Goal: Task Accomplishment & Management: Use online tool/utility

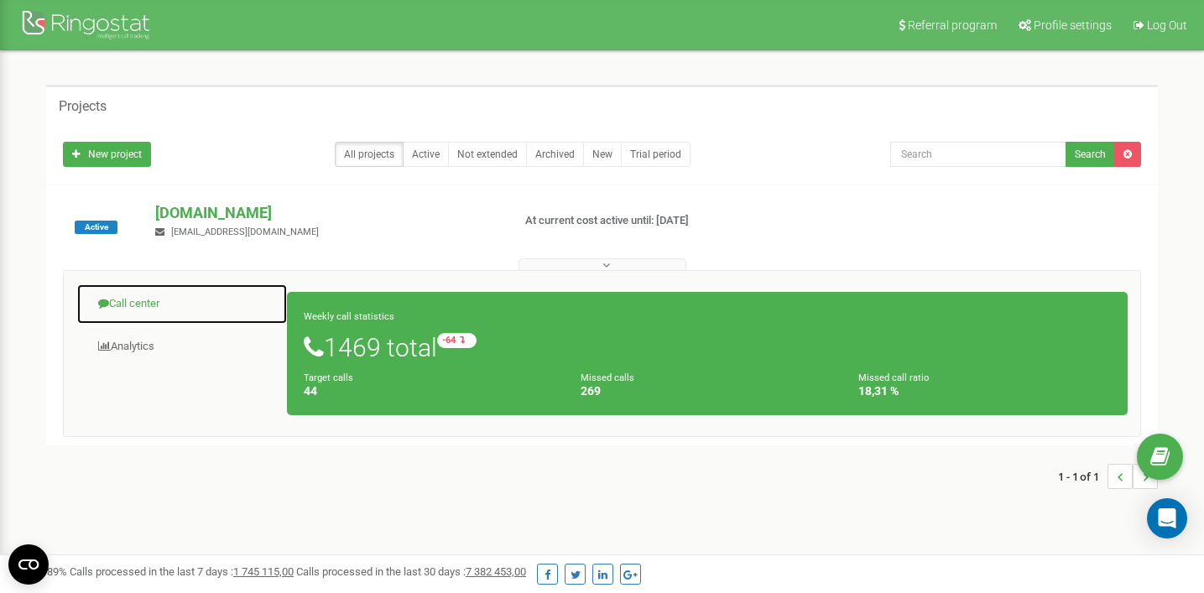
click at [148, 309] on link "Call center" at bounding box center [181, 303] width 211 height 41
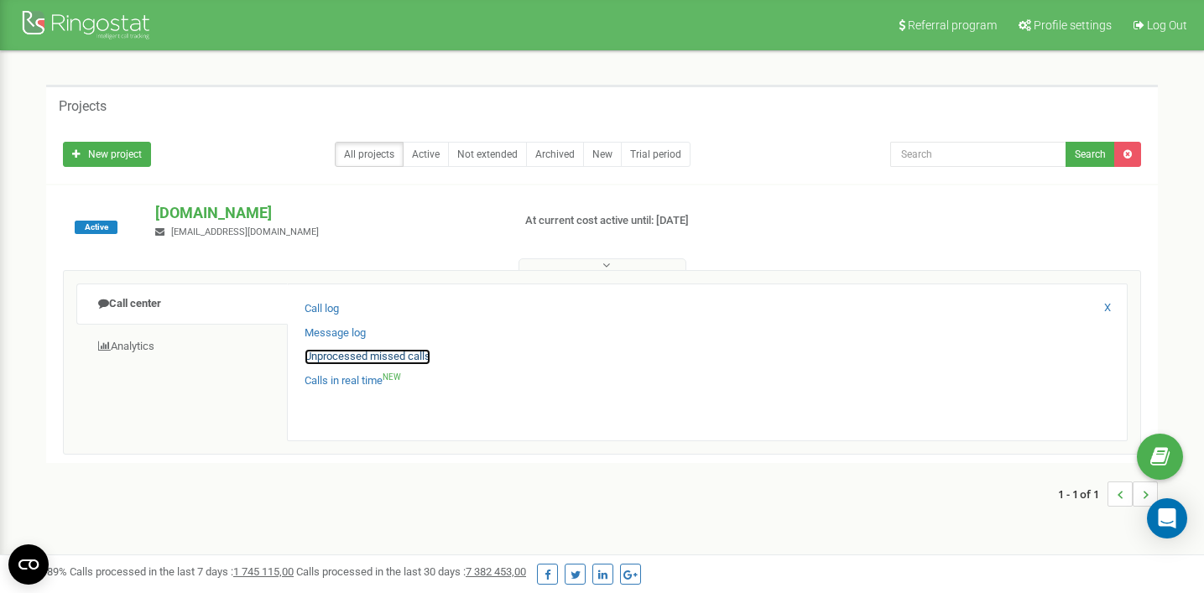
click at [344, 360] on link "Unprocessed missed calls" at bounding box center [367, 357] width 126 height 16
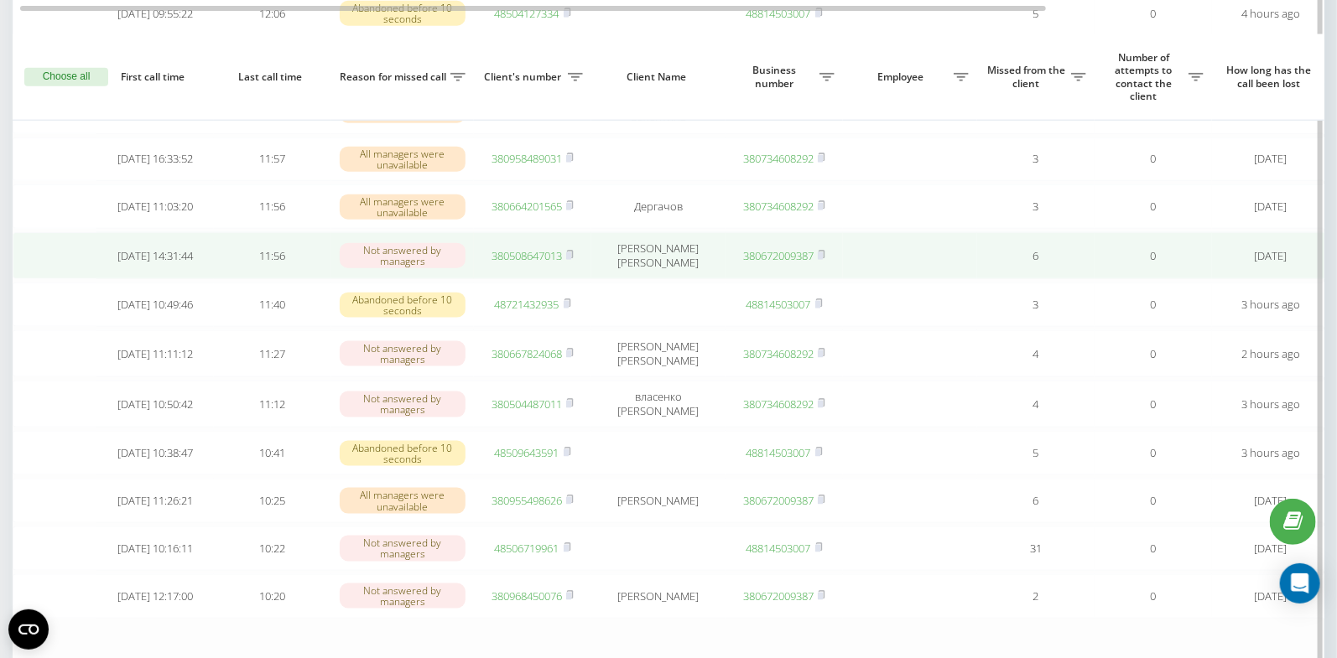
scroll to position [802, 0]
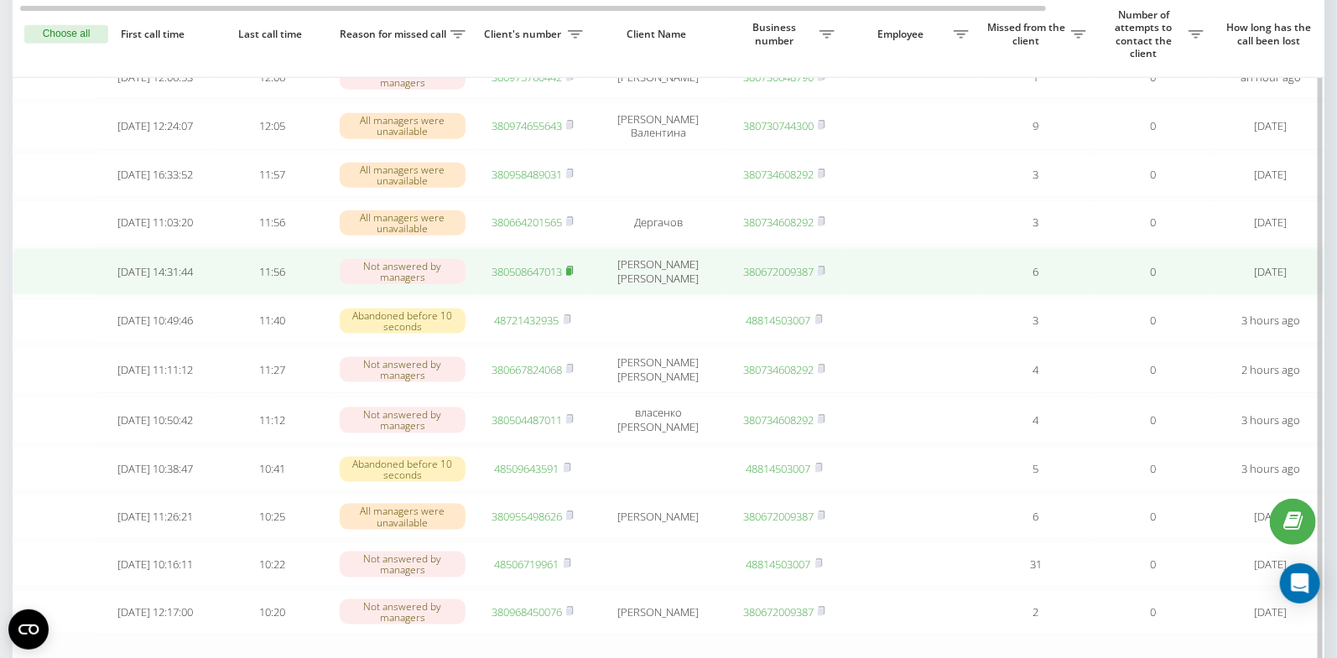
click at [571, 276] on rect at bounding box center [568, 272] width 5 height 8
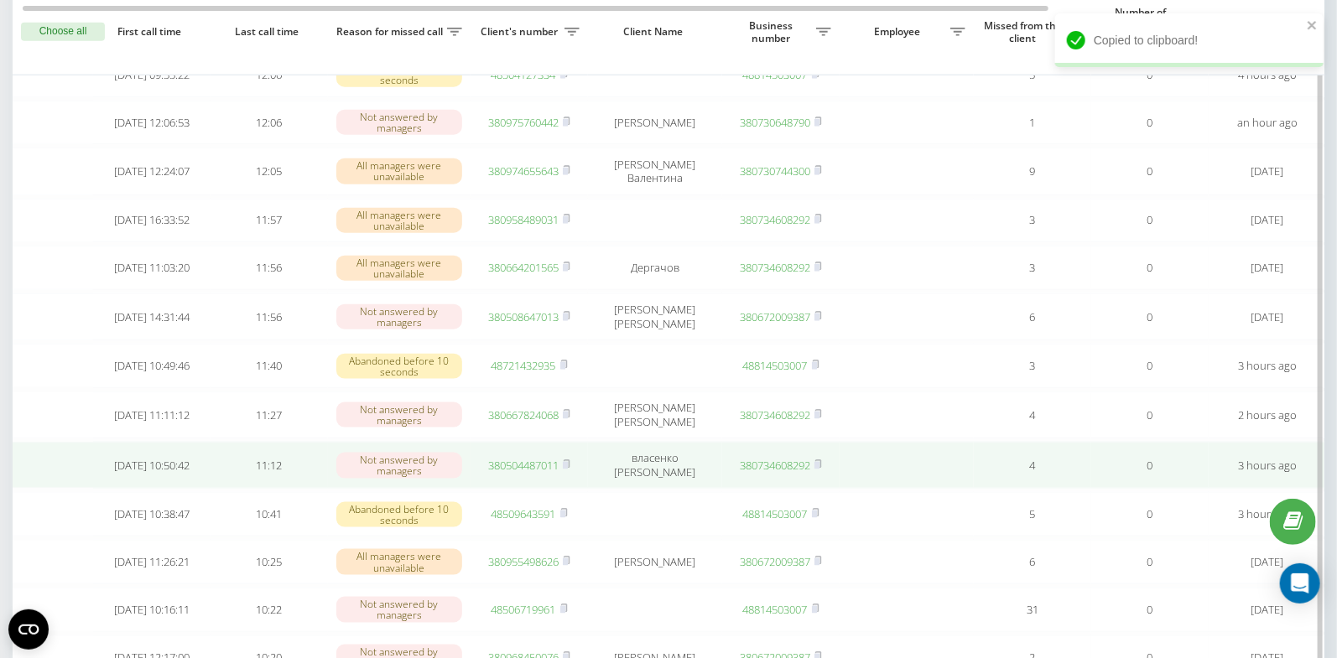
scroll to position [751, 0]
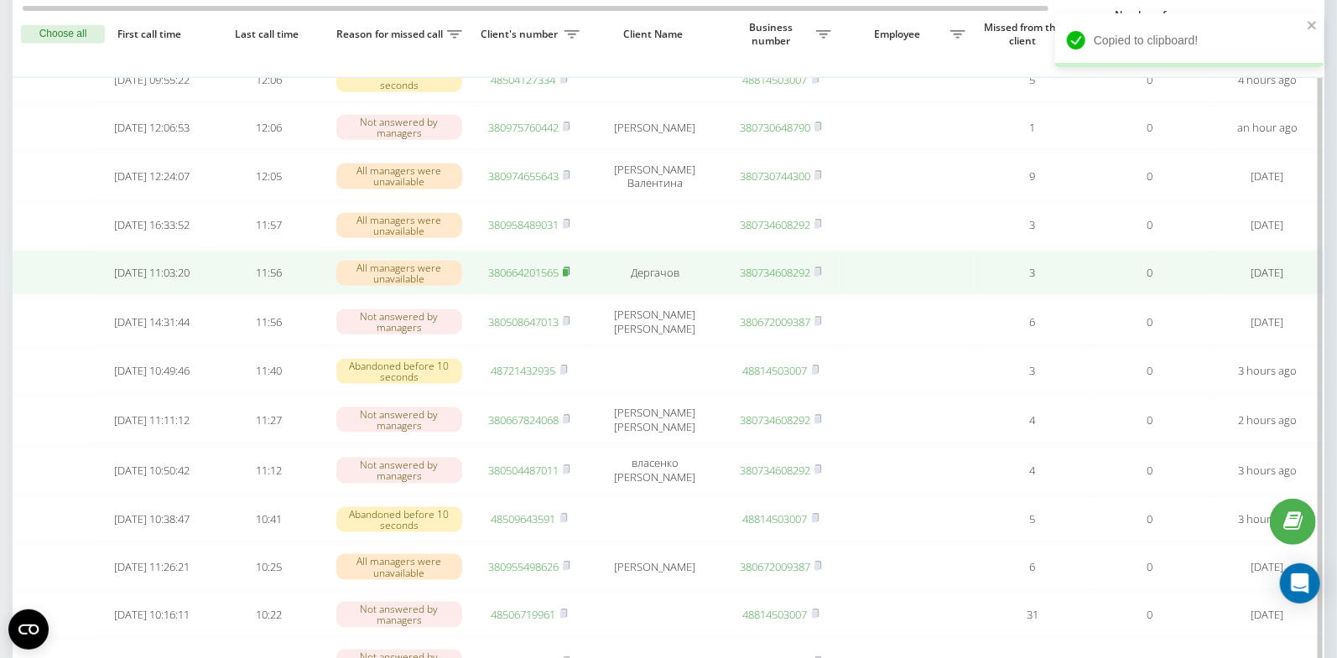
click at [567, 277] on rect at bounding box center [565, 273] width 5 height 8
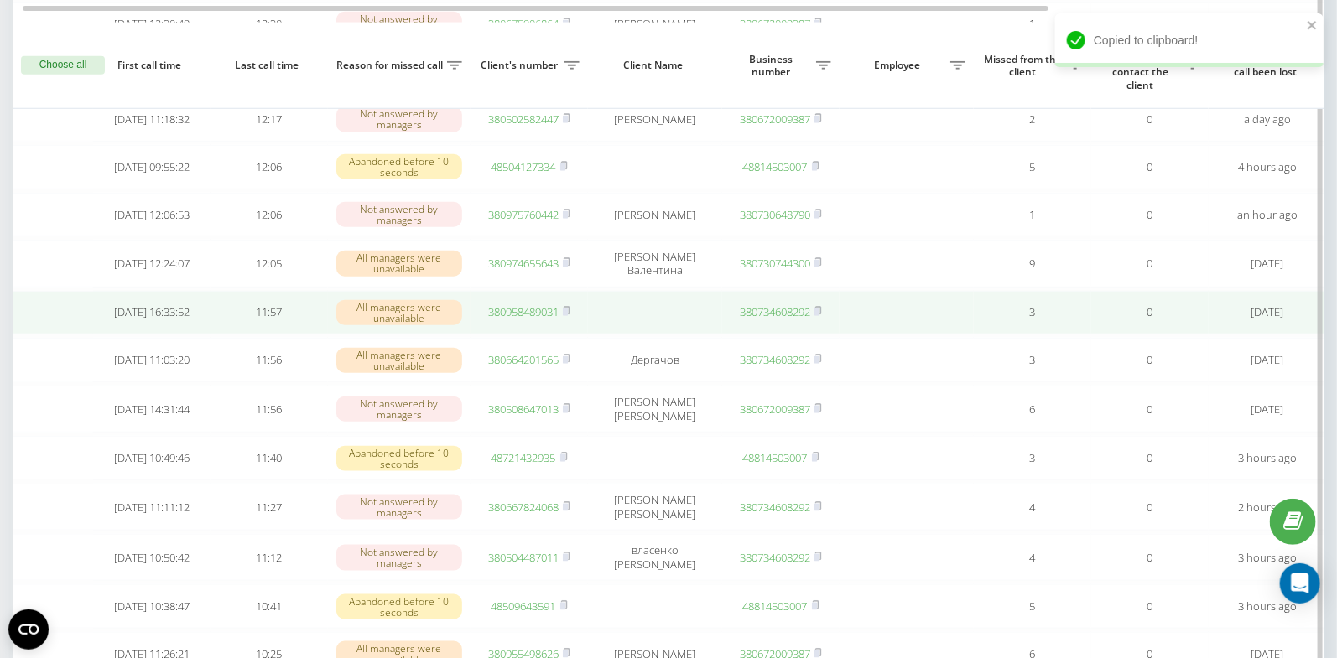
scroll to position [659, 0]
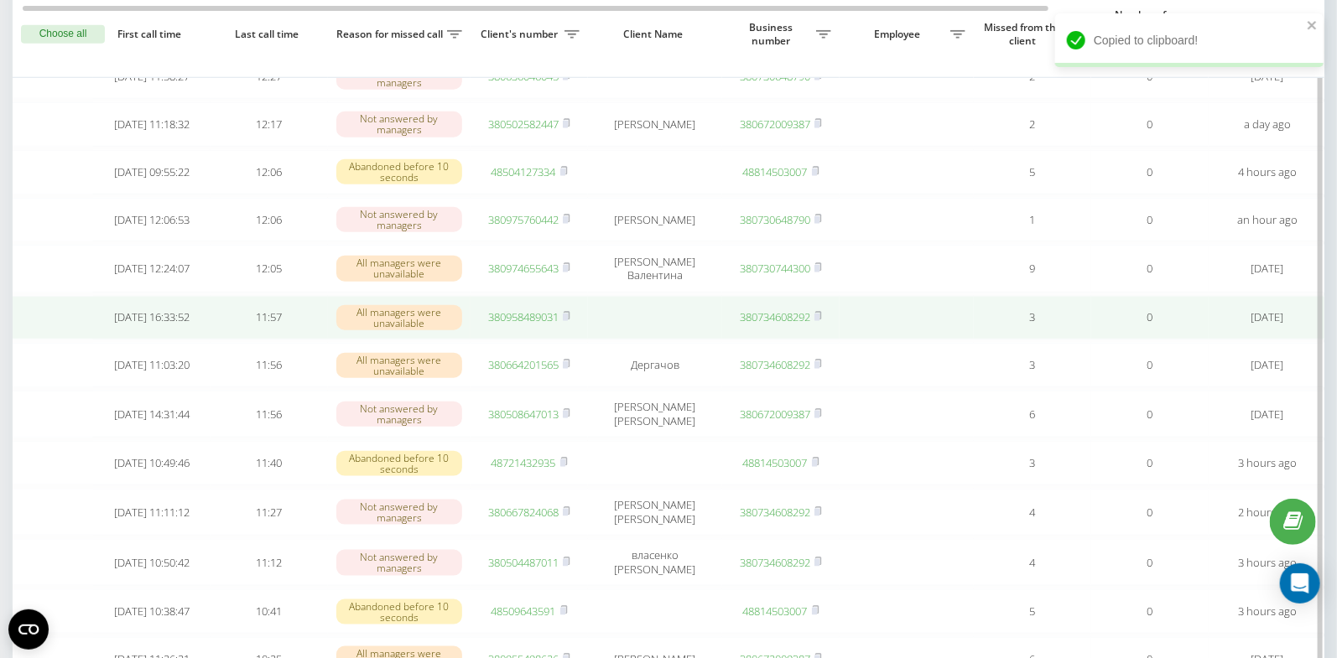
click at [512, 325] on link "380958489031" at bounding box center [523, 316] width 70 height 15
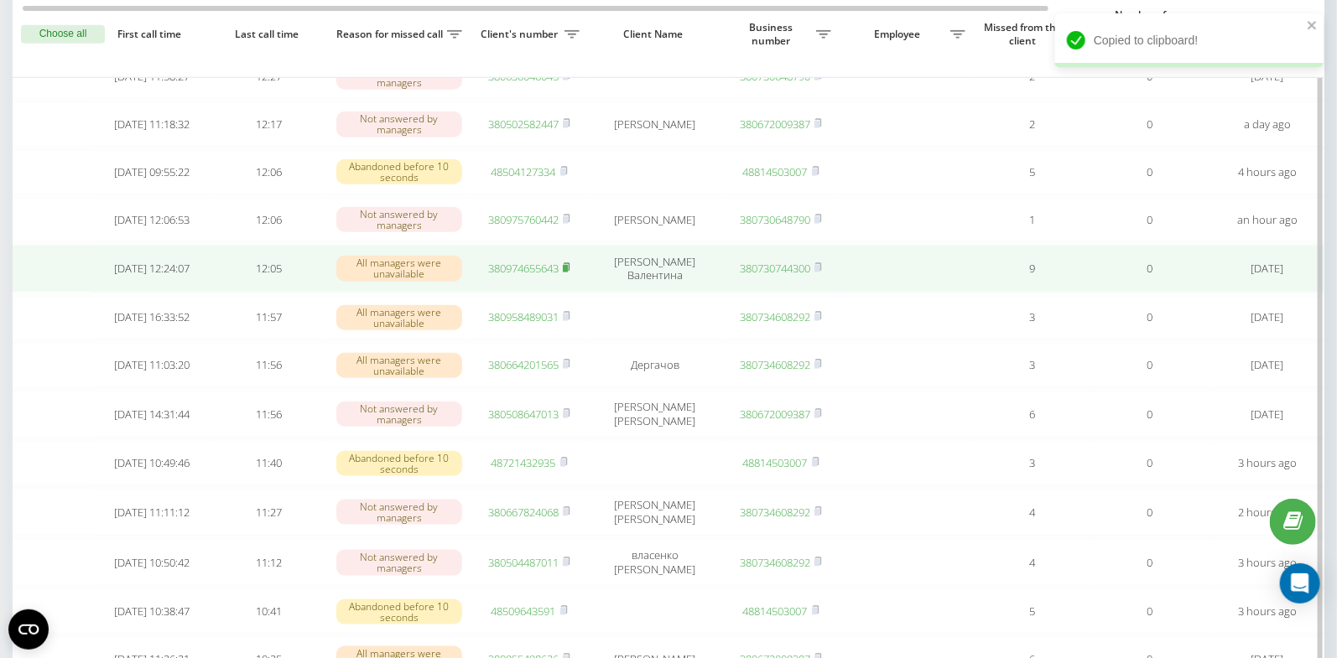
click at [568, 273] on rect at bounding box center [565, 269] width 5 height 8
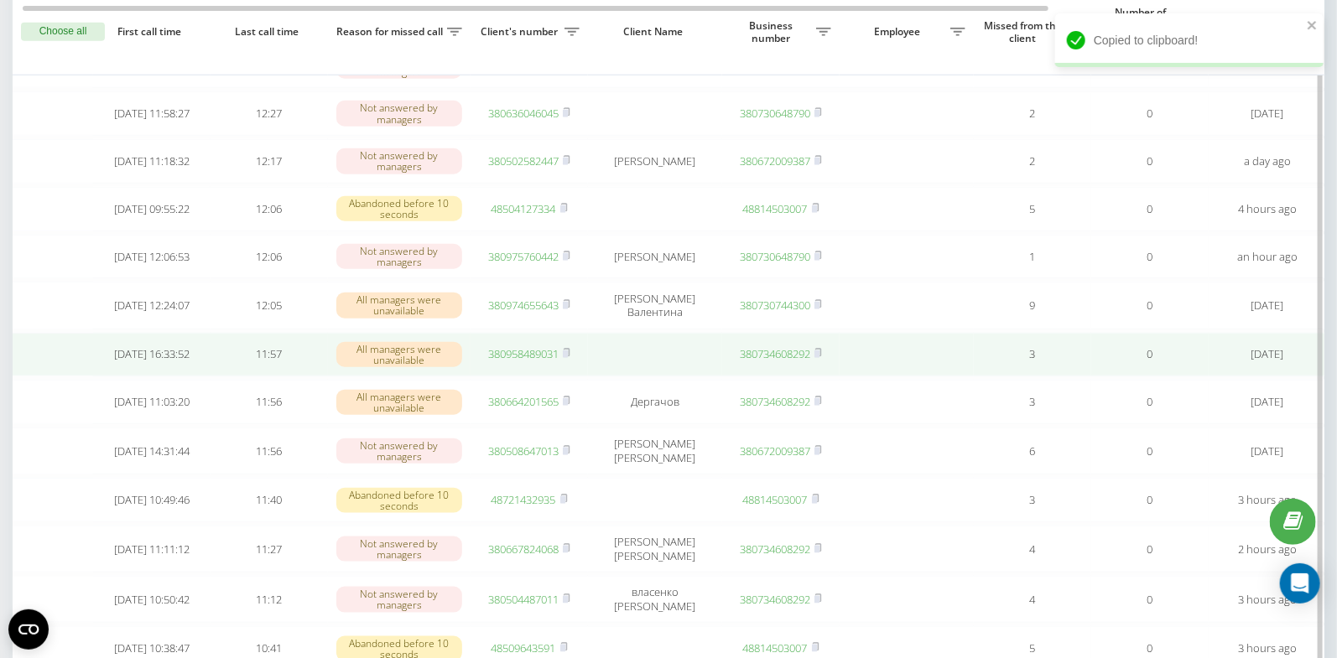
scroll to position [621, 0]
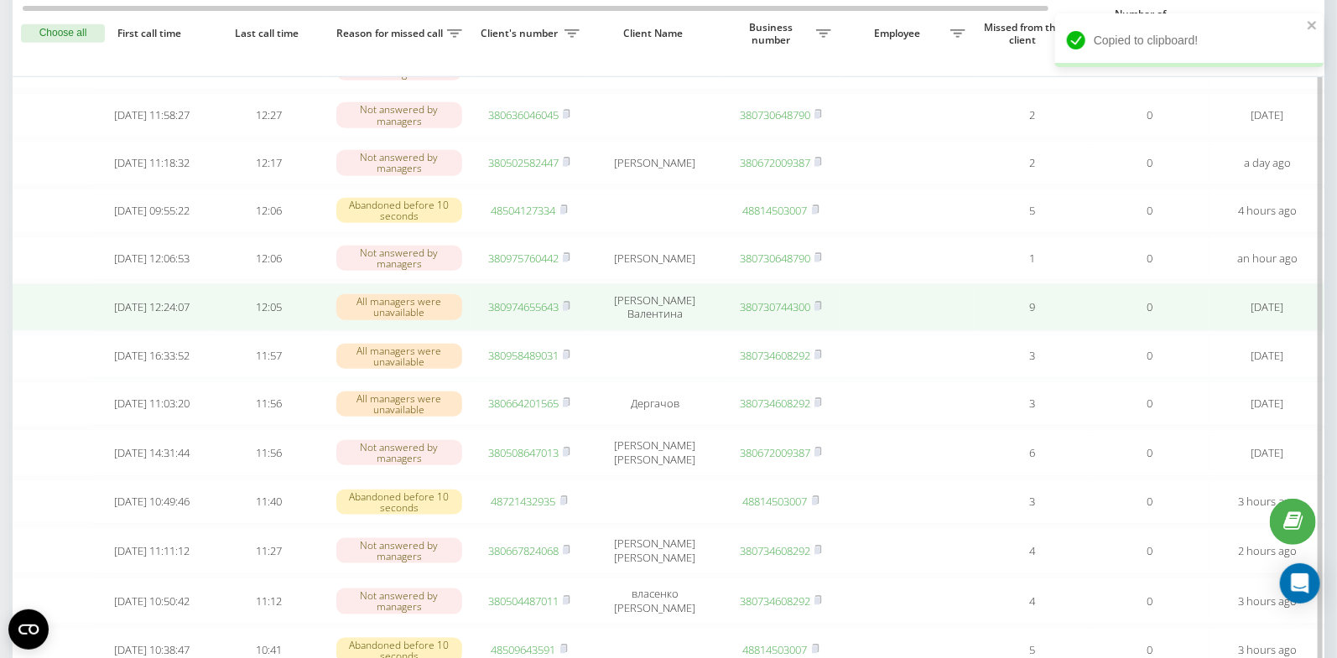
click at [516, 315] on link "380974655643" at bounding box center [523, 306] width 70 height 15
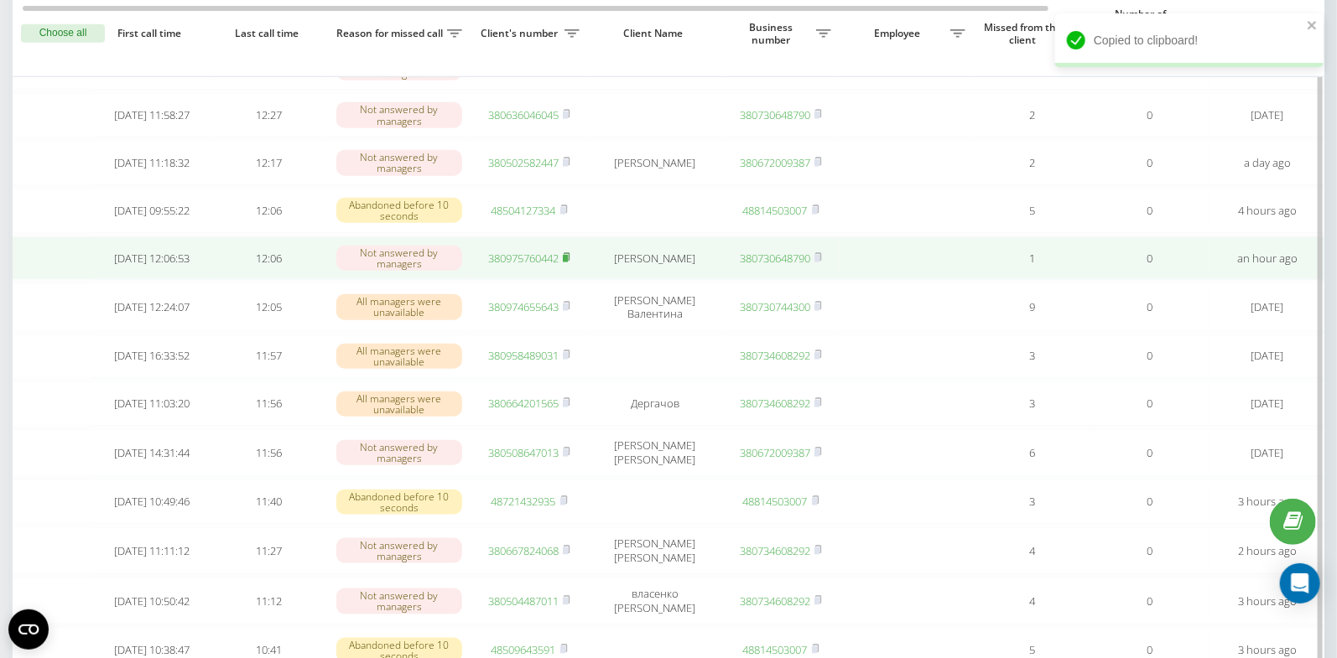
click at [568, 262] on rect at bounding box center [565, 258] width 5 height 8
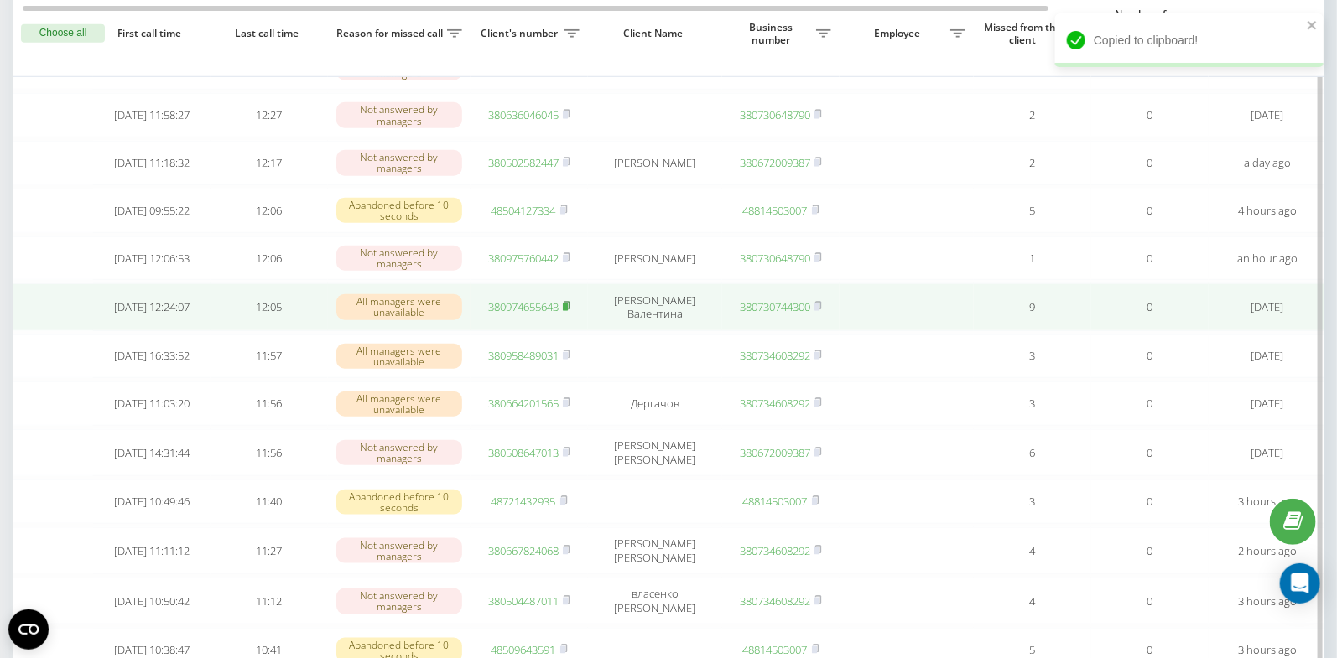
click at [568, 311] on rect at bounding box center [565, 308] width 5 height 8
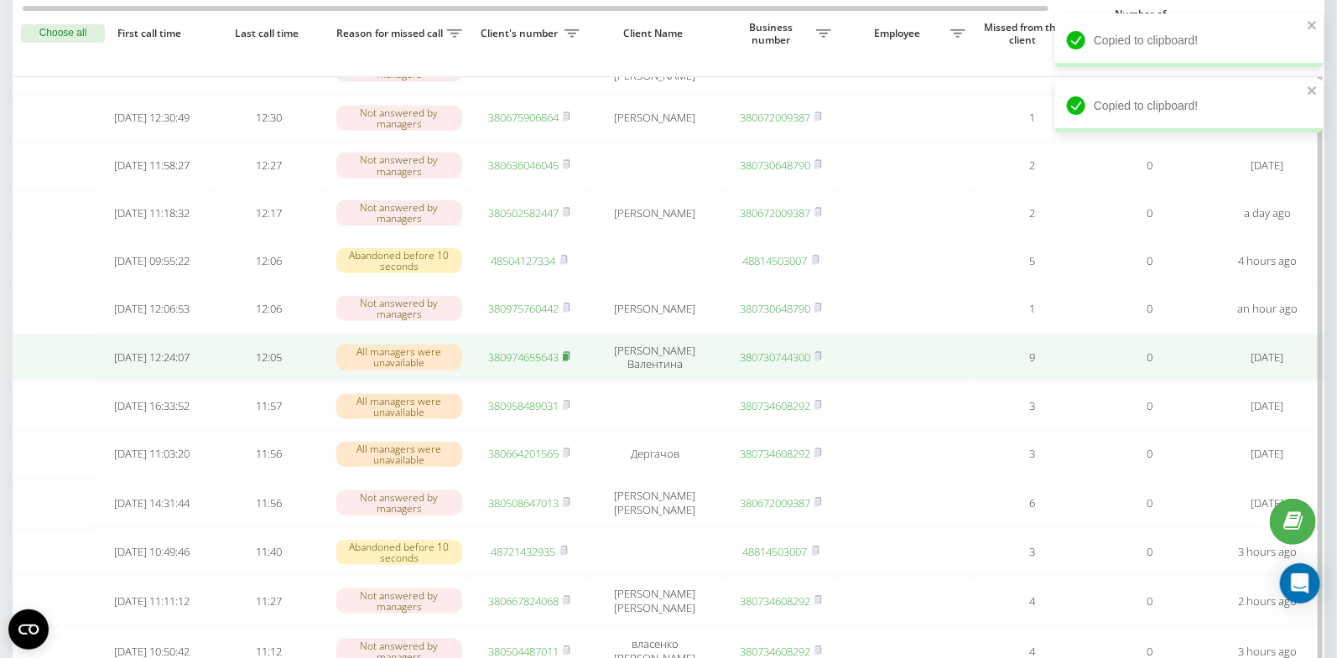
scroll to position [0, 4]
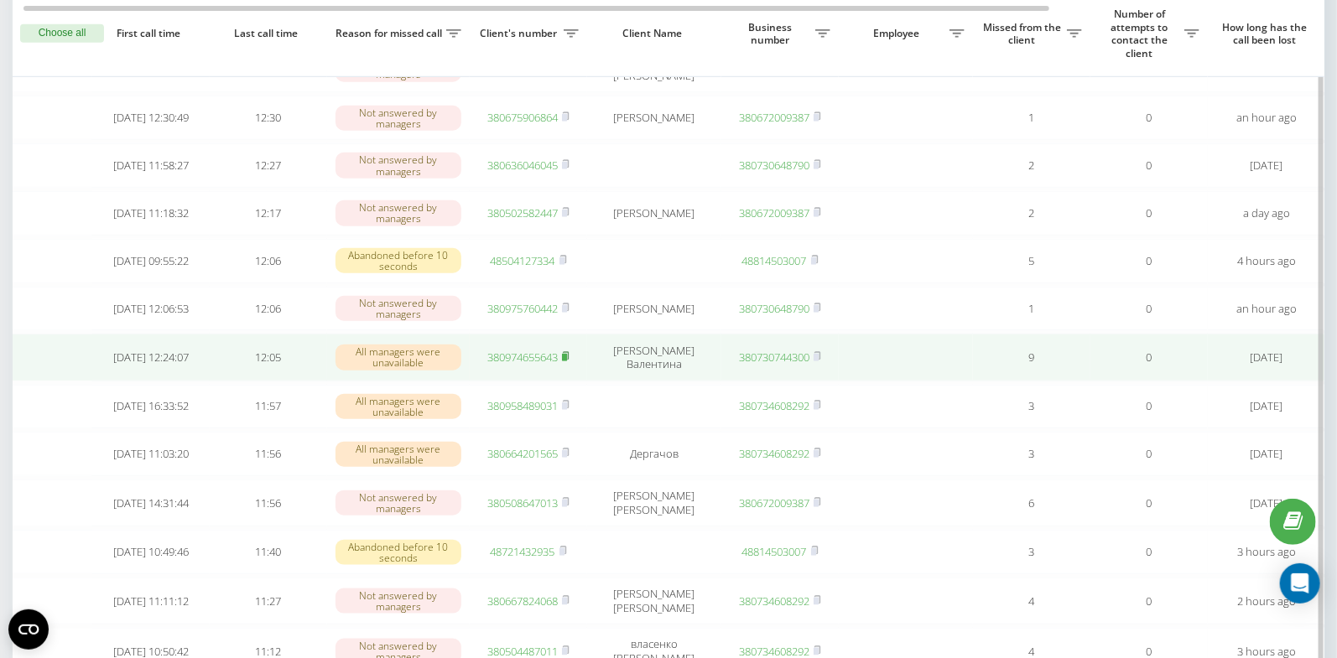
click at [563, 361] on icon at bounding box center [566, 356] width 8 height 10
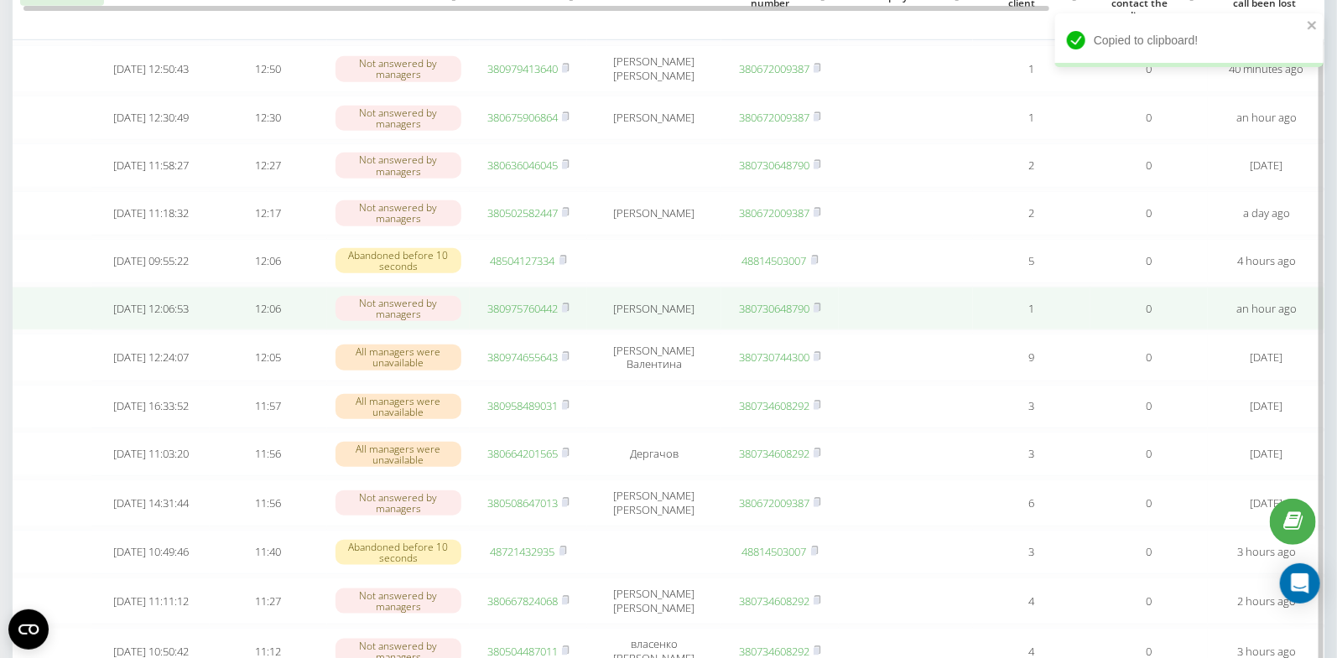
scroll to position [501, 0]
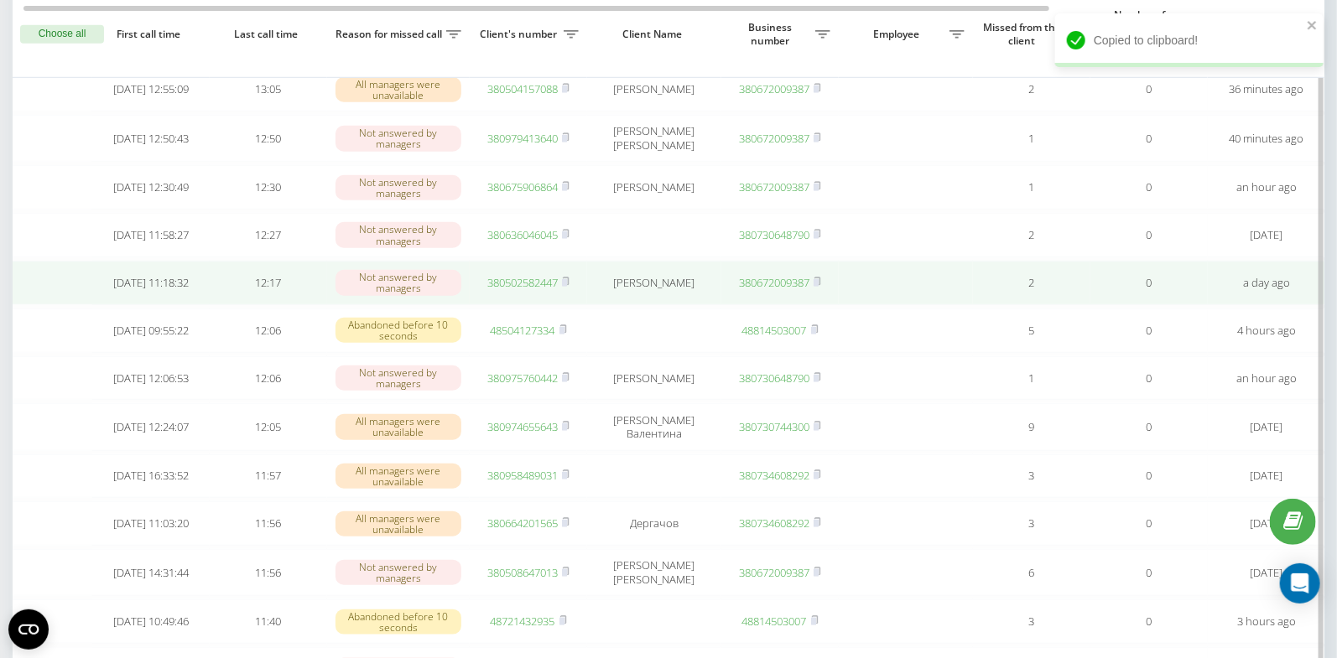
click at [562, 305] on td "380502582447" at bounding box center [528, 283] width 117 height 44
click at [567, 287] on rect at bounding box center [564, 283] width 5 height 8
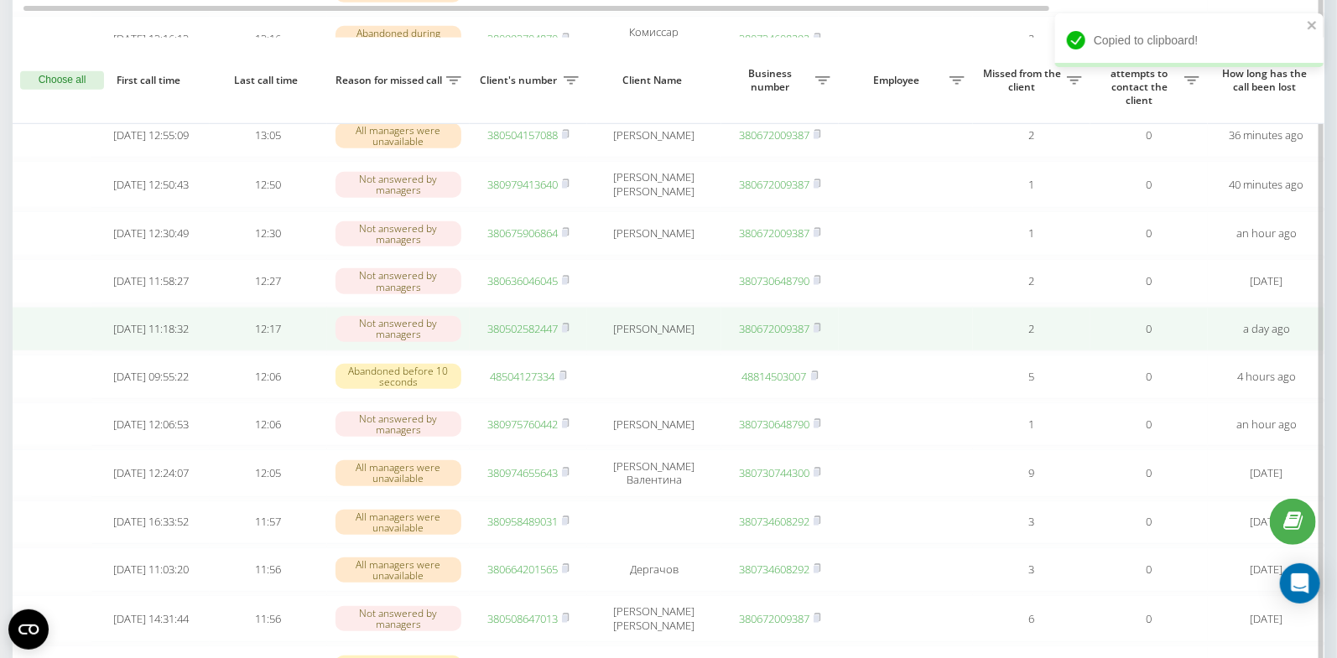
scroll to position [445, 0]
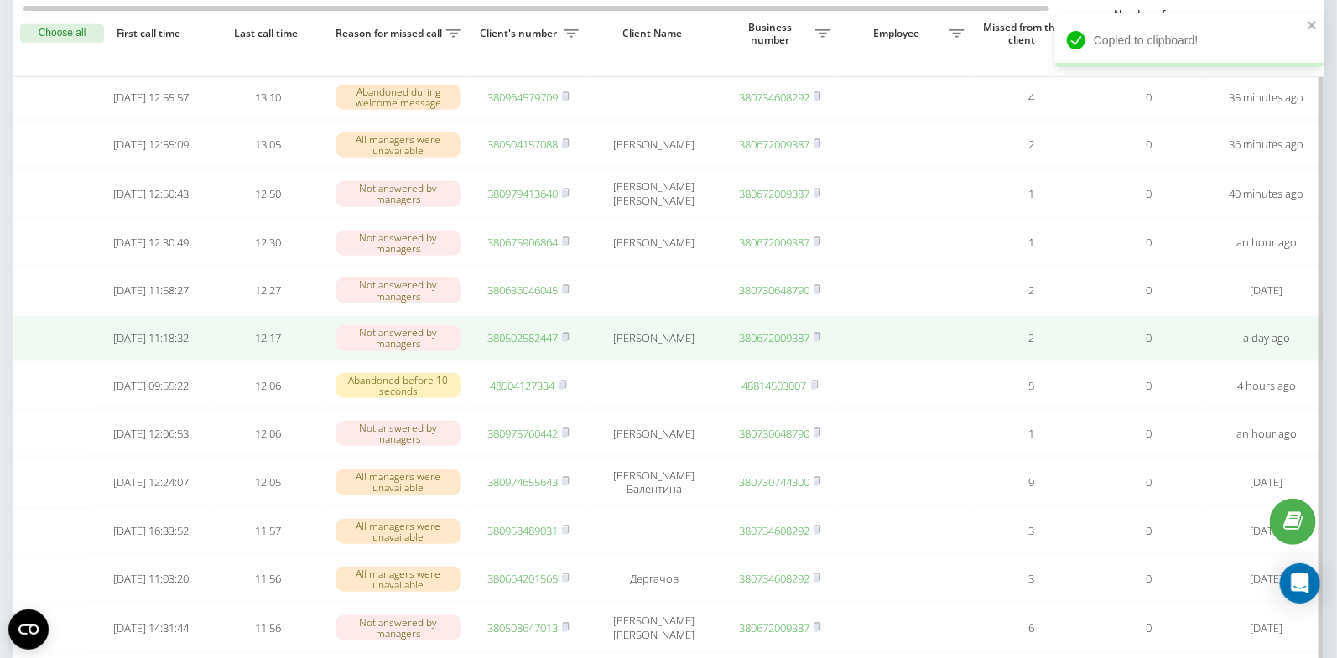
click at [513, 346] on link "380502582447" at bounding box center [522, 337] width 70 height 15
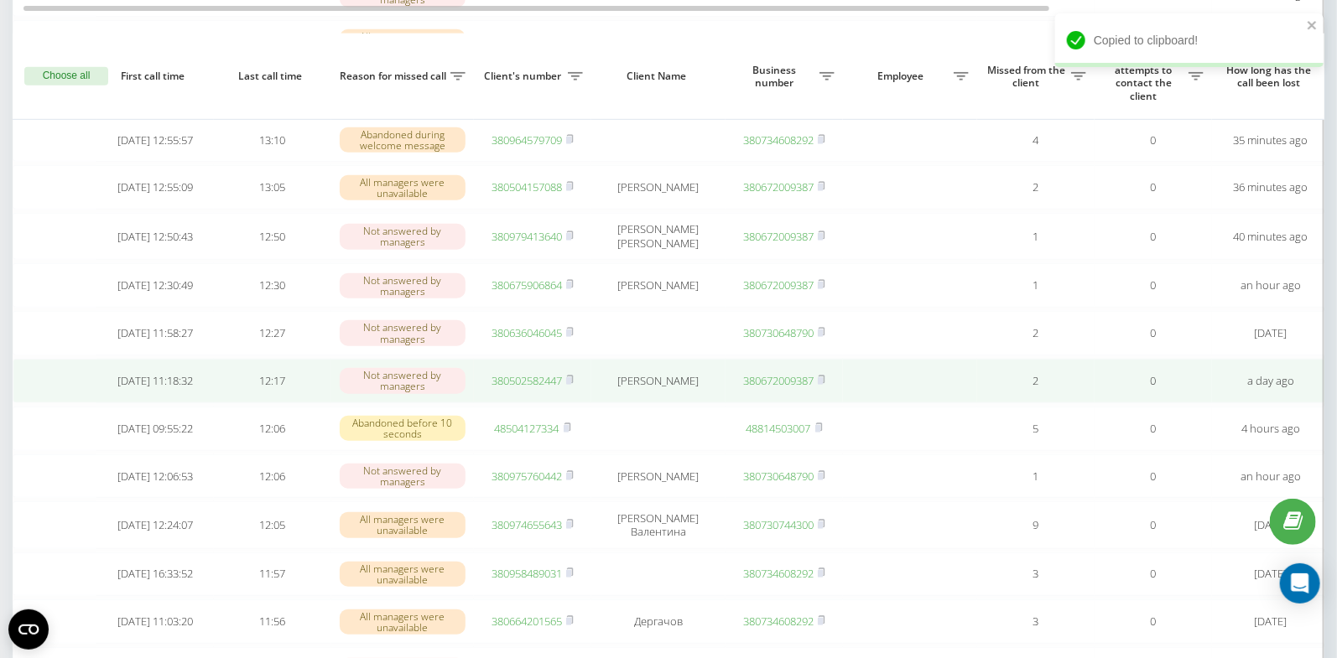
scroll to position [400, 0]
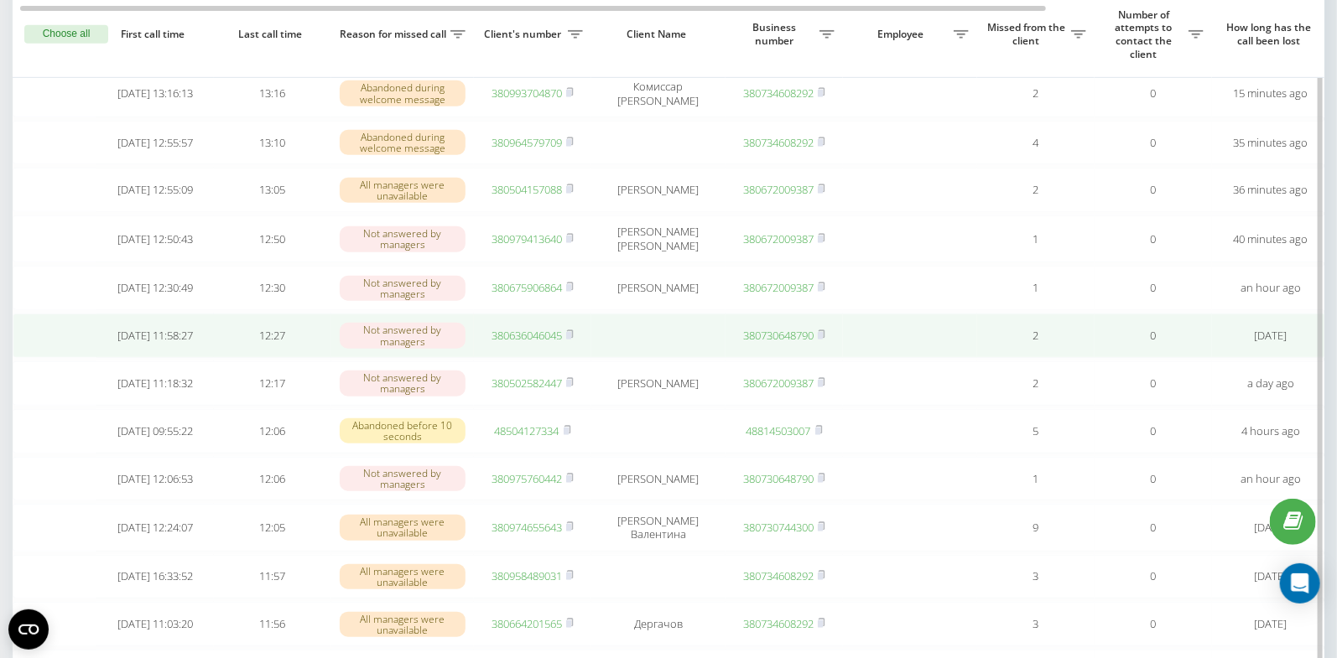
click at [515, 343] on link "380636046045" at bounding box center [526, 335] width 70 height 15
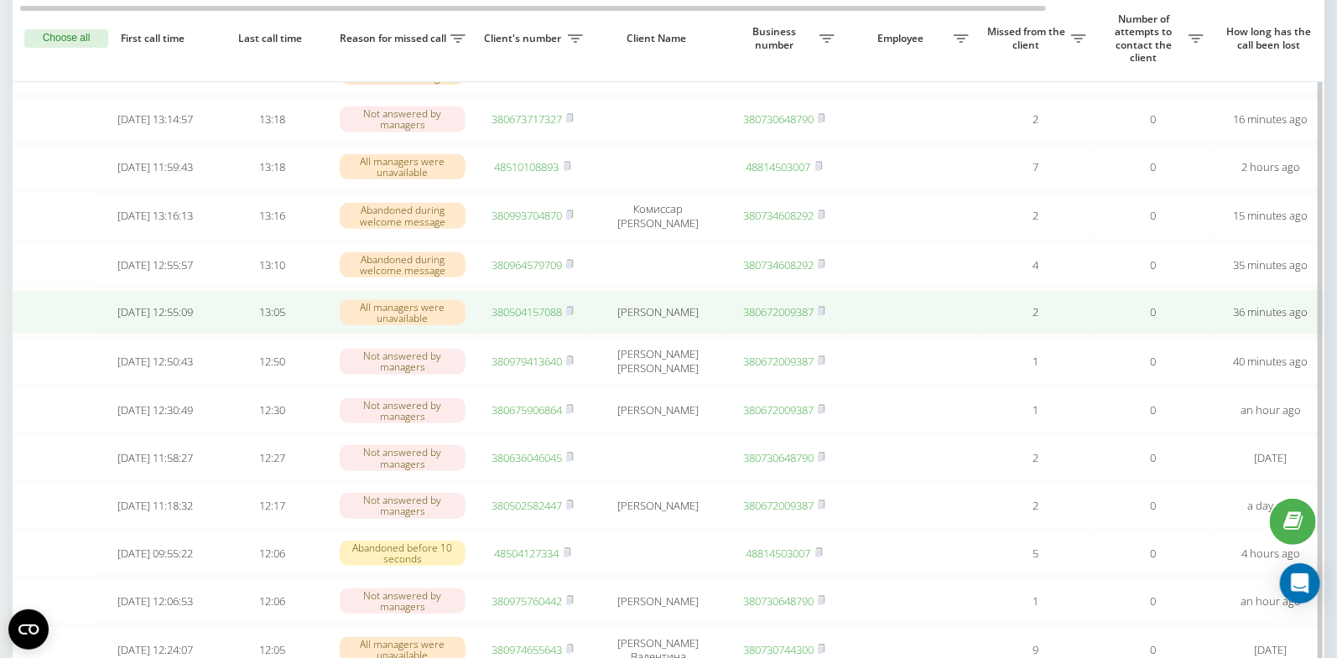
scroll to position [306, 0]
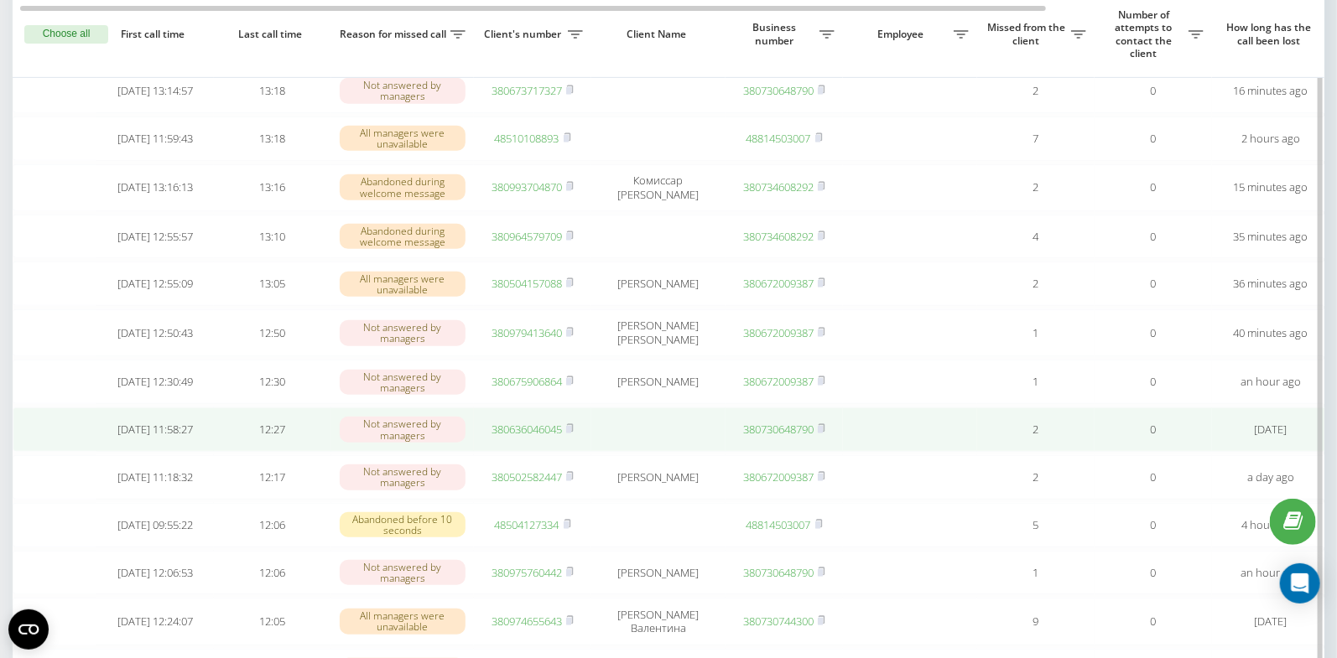
click at [499, 437] on link "380636046045" at bounding box center [526, 429] width 70 height 15
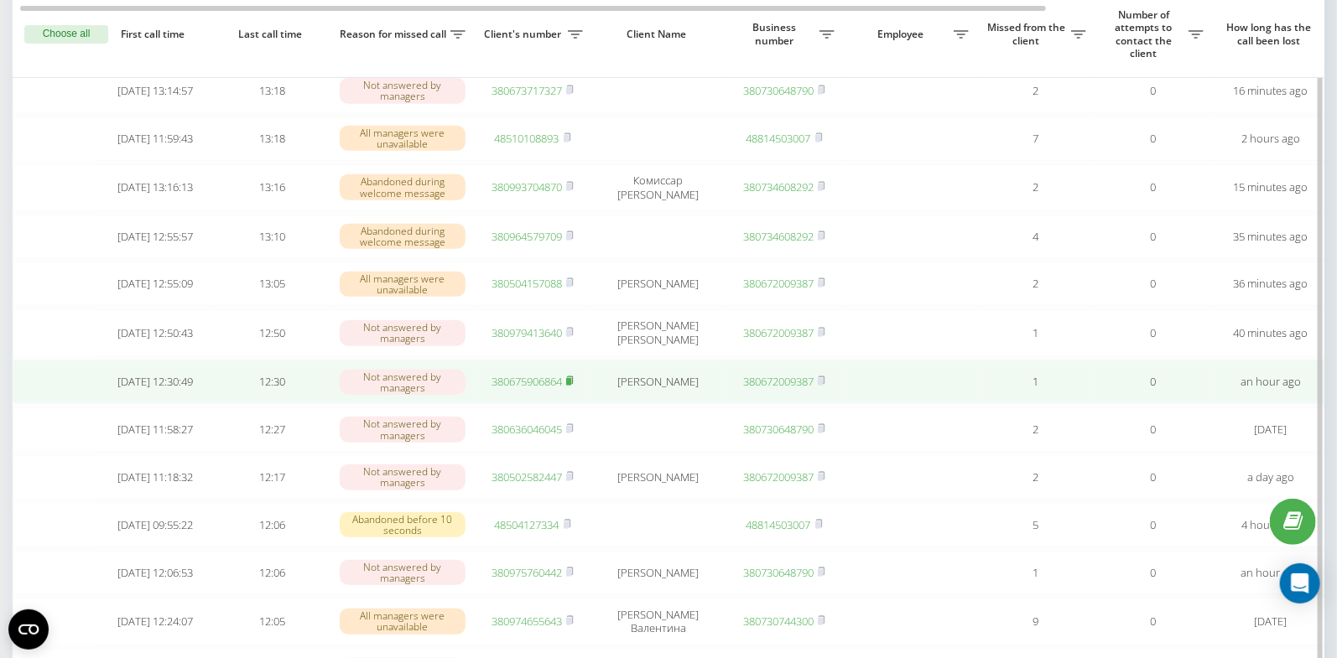
click at [570, 386] on rect at bounding box center [568, 382] width 5 height 8
click at [538, 389] on link "380675906864" at bounding box center [526, 381] width 70 height 15
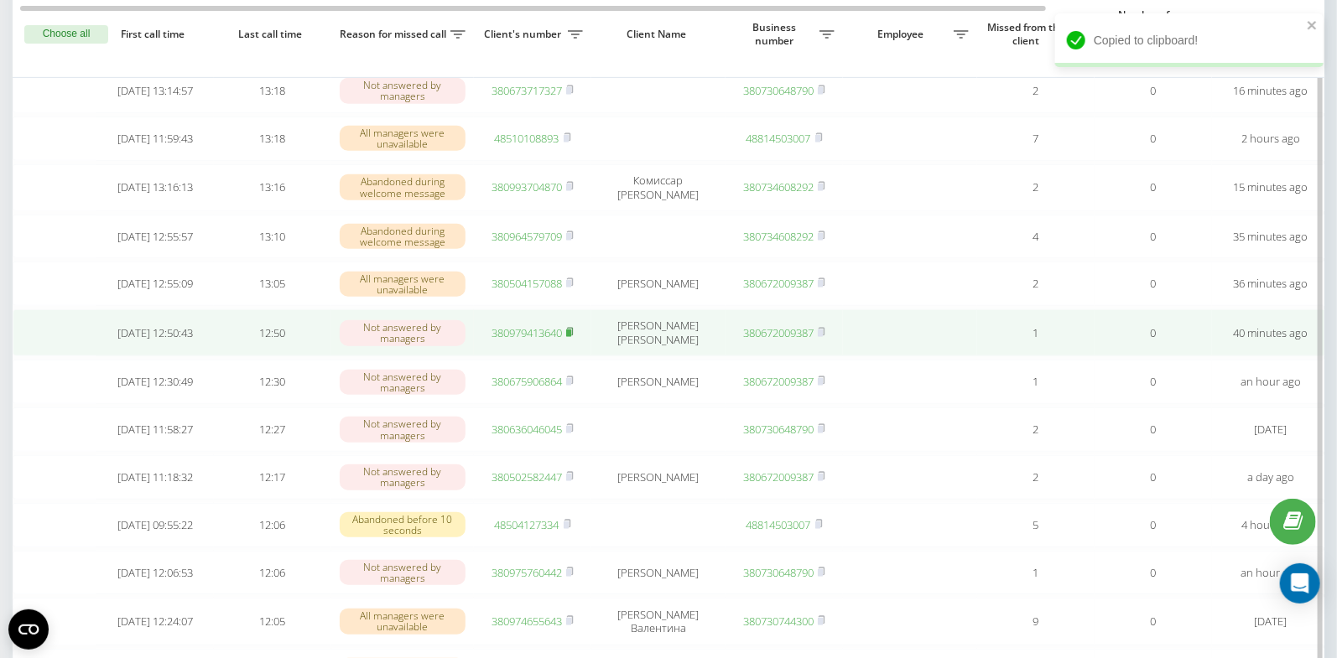
click at [573, 335] on icon at bounding box center [570, 332] width 6 height 8
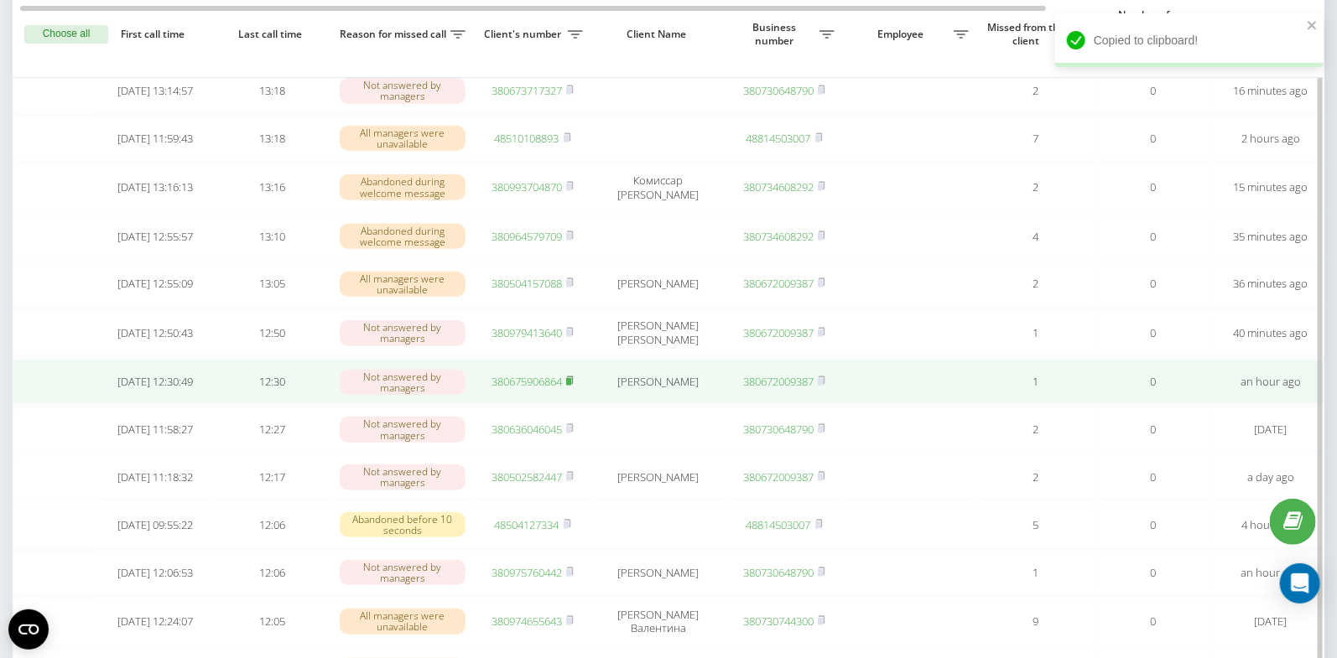
click at [569, 386] on rect at bounding box center [568, 382] width 5 height 8
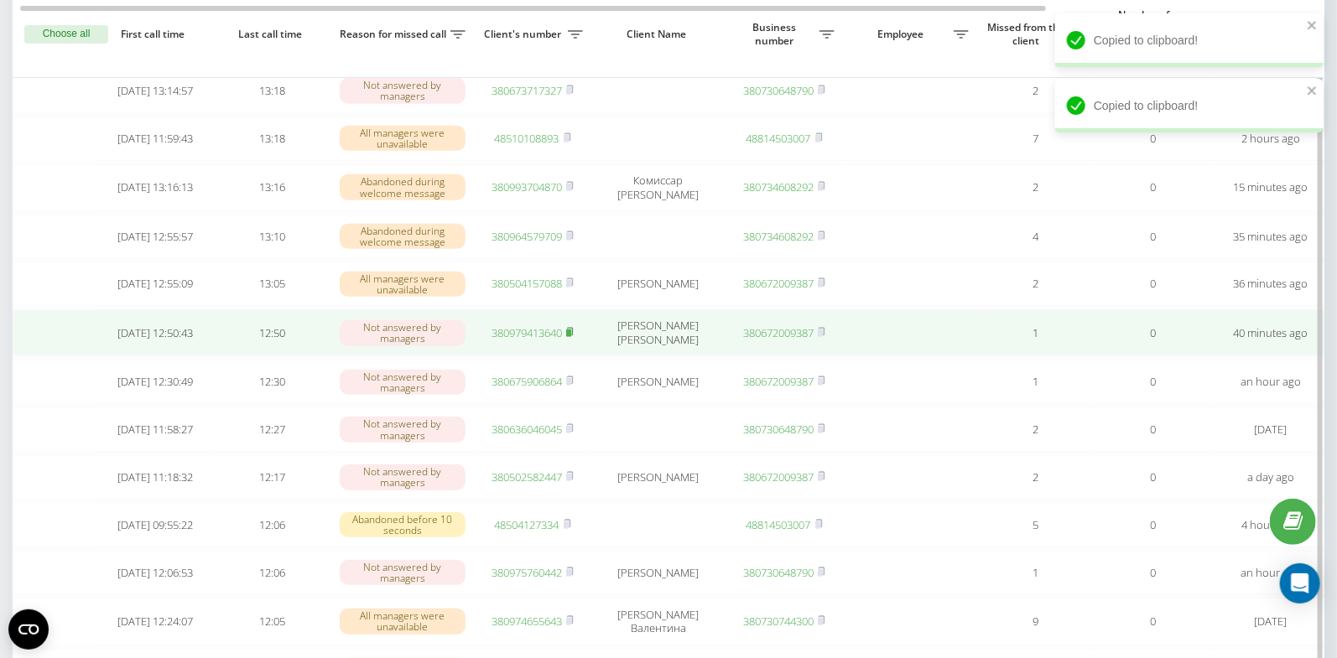
click at [571, 337] on rect at bounding box center [568, 334] width 5 height 8
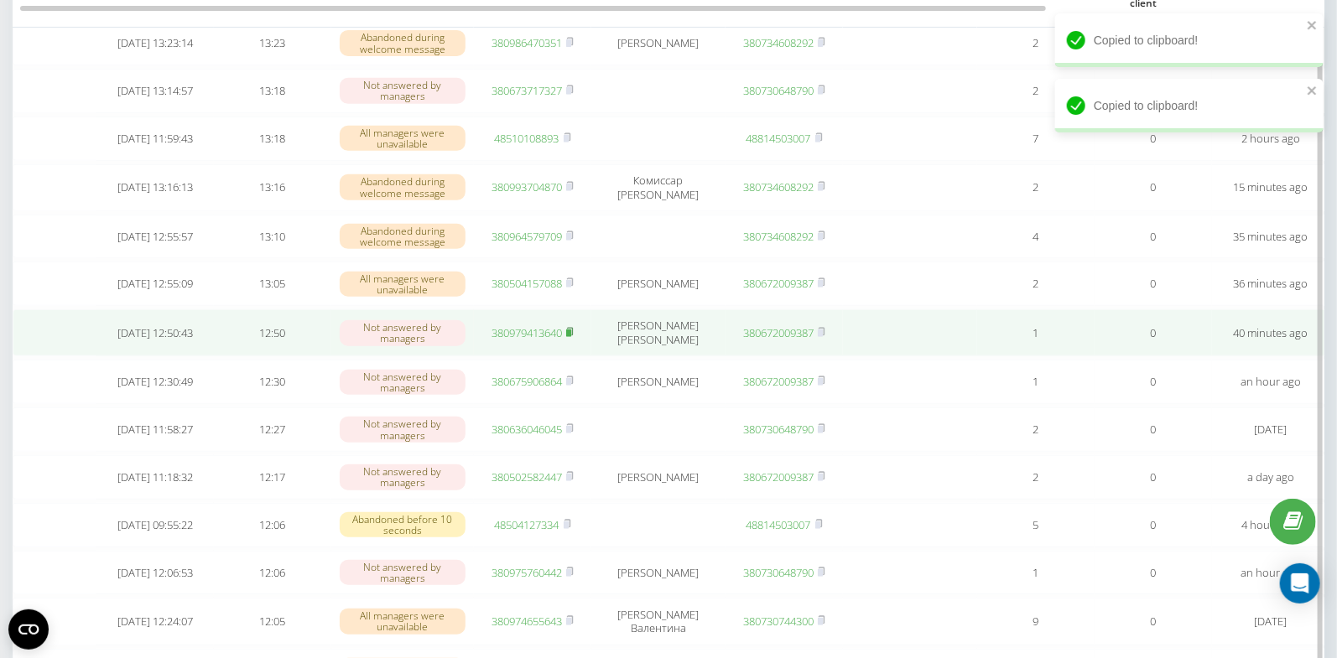
scroll to position [238, 0]
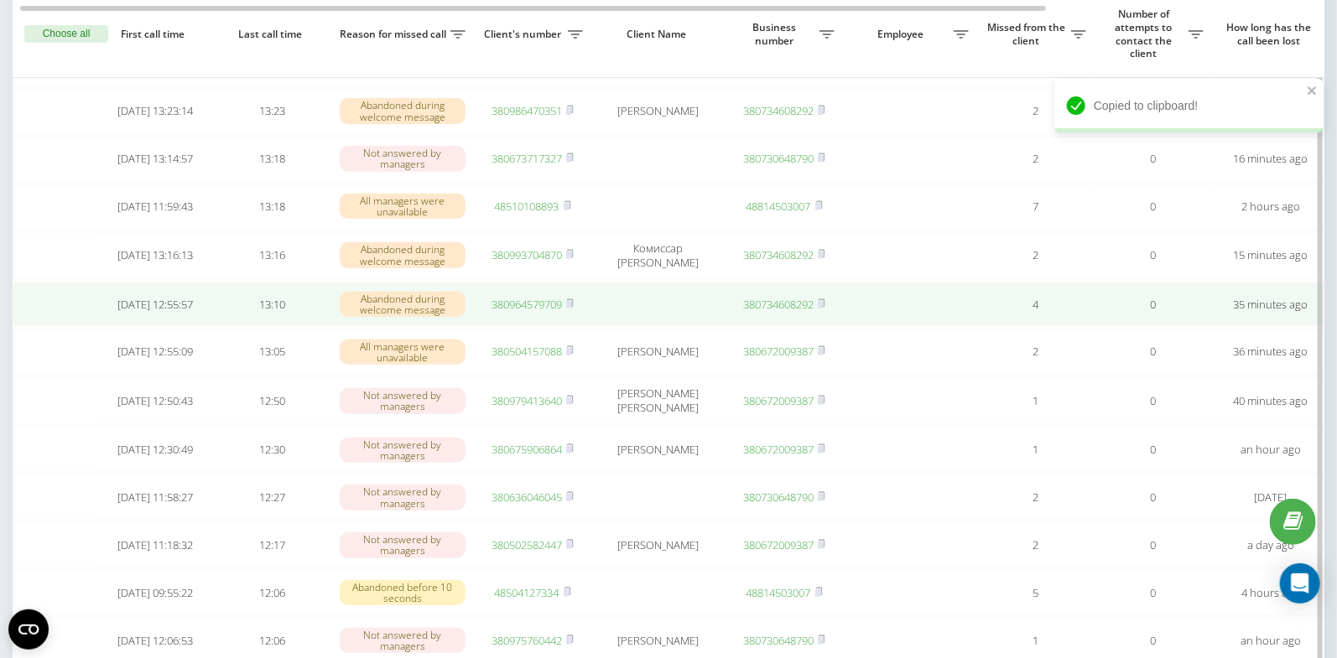
drag, startPoint x: 573, startPoint y: 460, endPoint x: 543, endPoint y: 333, distance: 131.0
click at [571, 454] on rect at bounding box center [568, 450] width 5 height 8
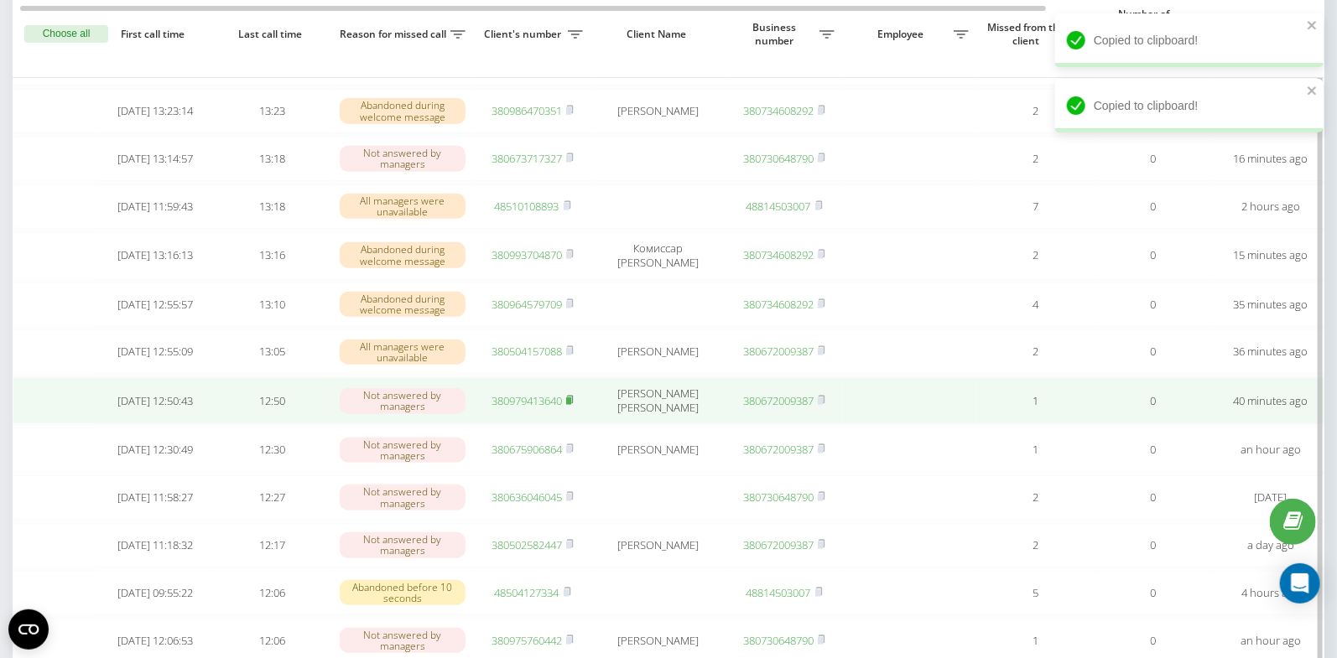
click at [571, 405] on rect at bounding box center [568, 402] width 5 height 8
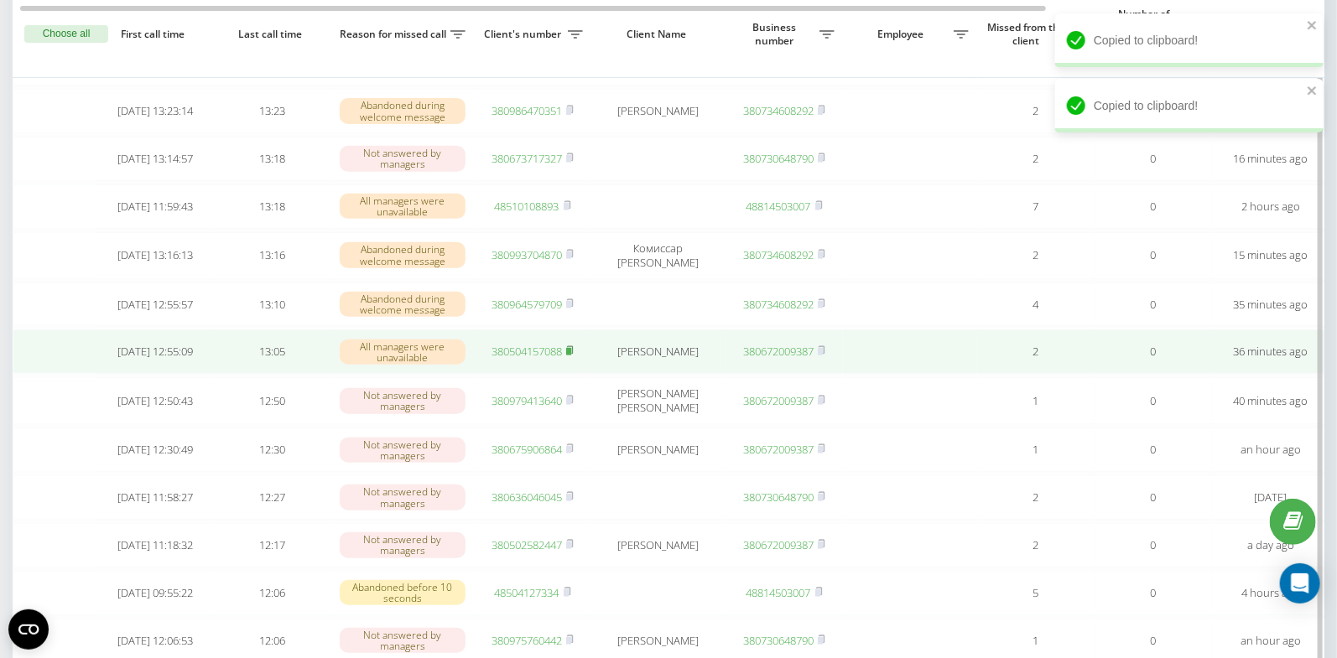
click at [573, 354] on icon at bounding box center [570, 350] width 6 height 8
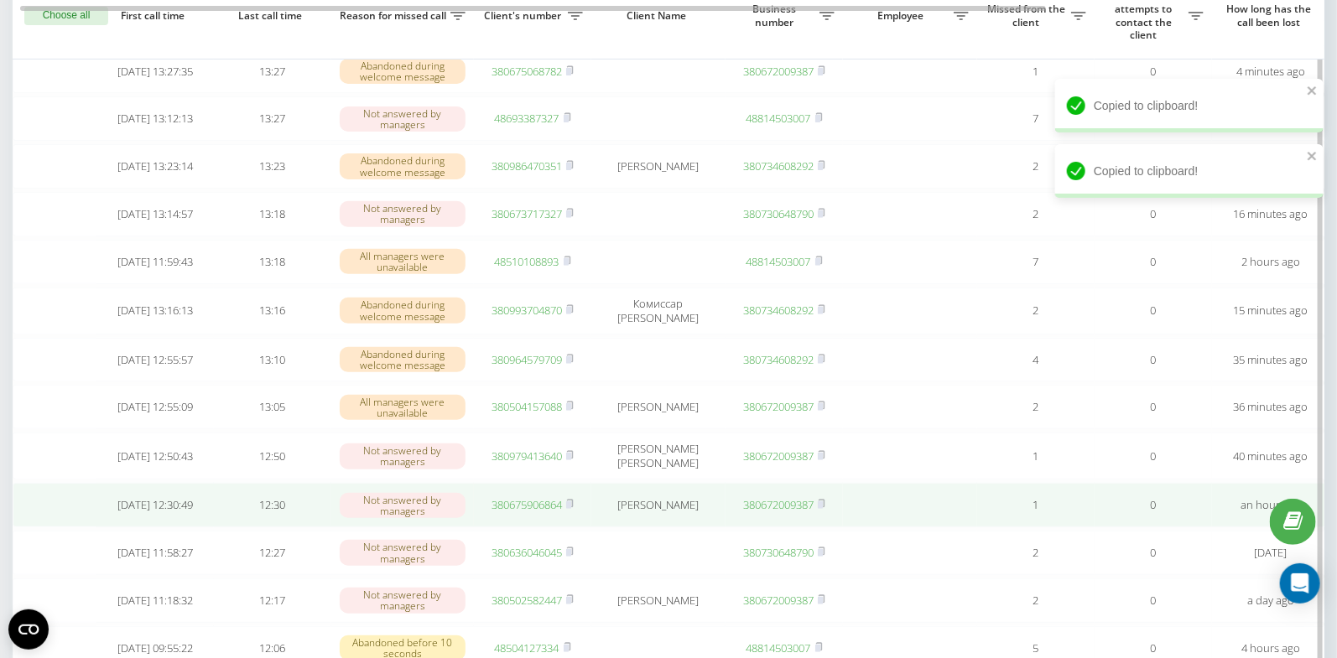
scroll to position [145, 0]
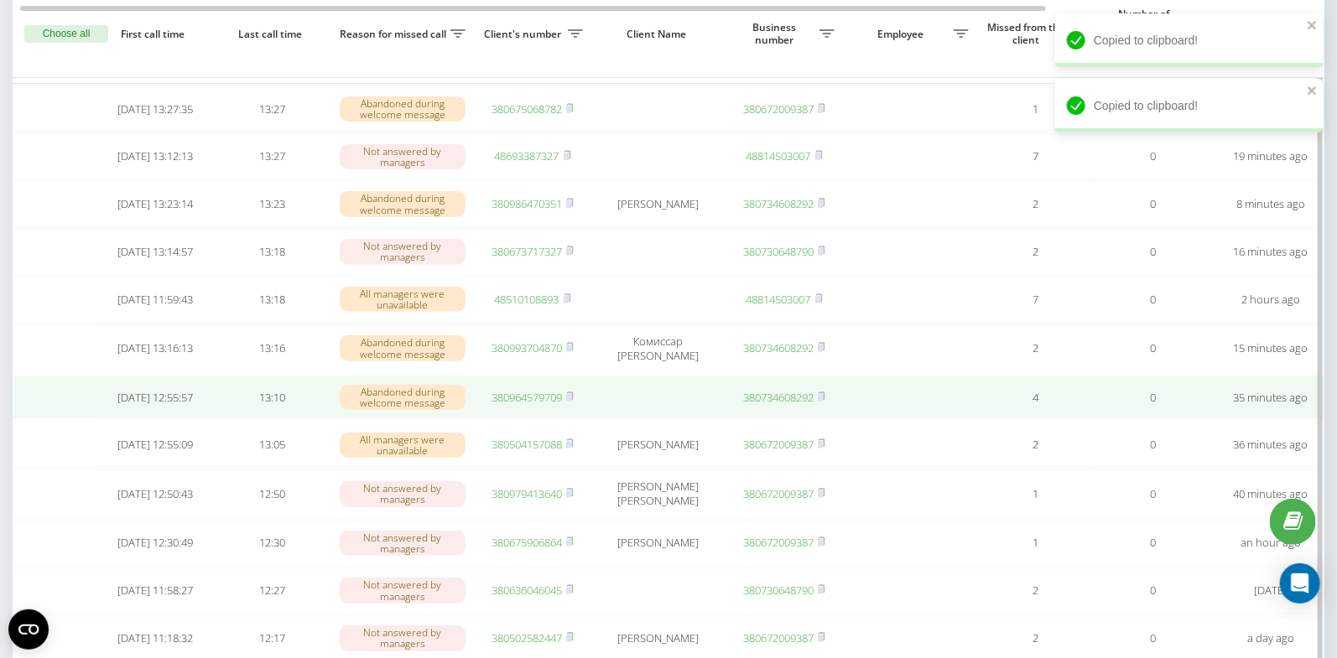
click at [513, 405] on link "380964579709" at bounding box center [526, 397] width 70 height 15
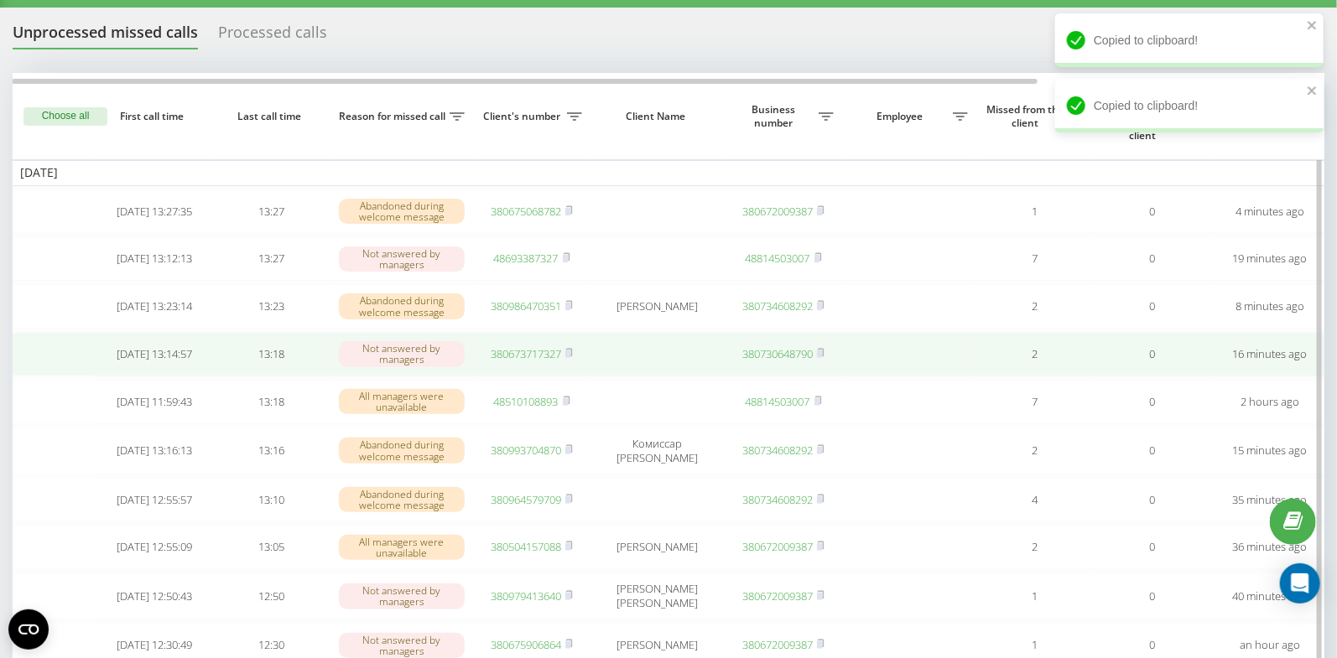
scroll to position [0, 0]
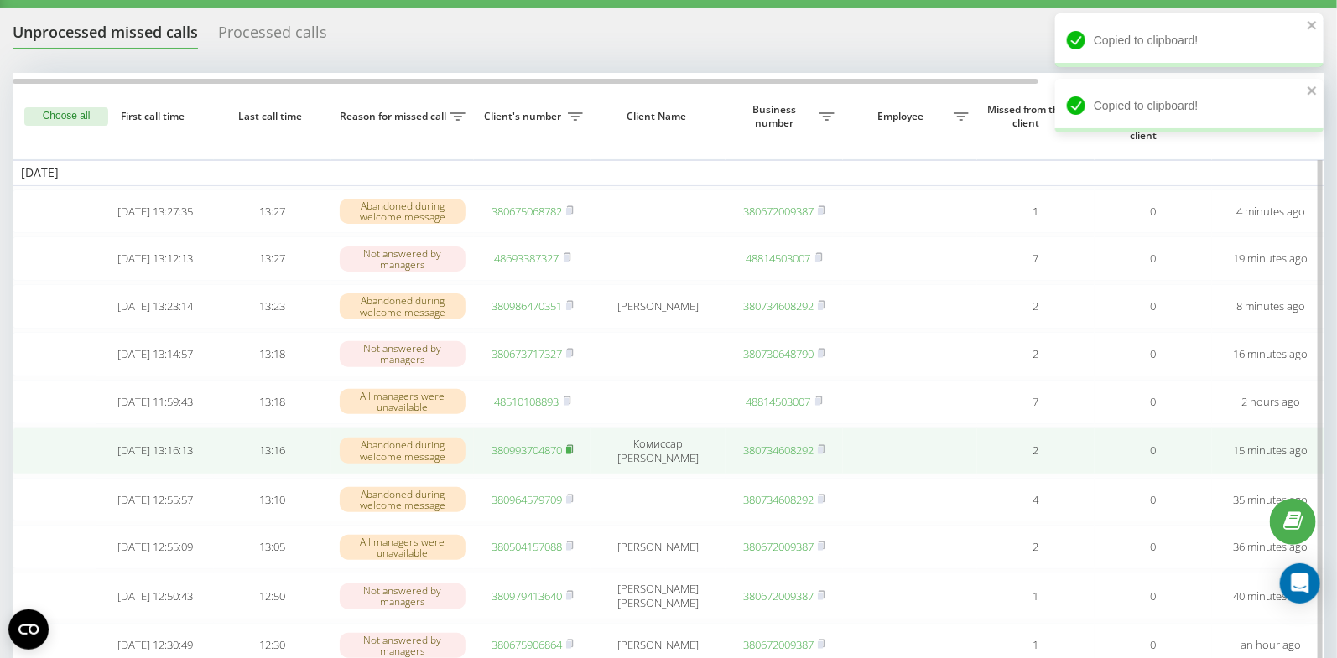
click at [571, 455] on rect at bounding box center [568, 451] width 5 height 8
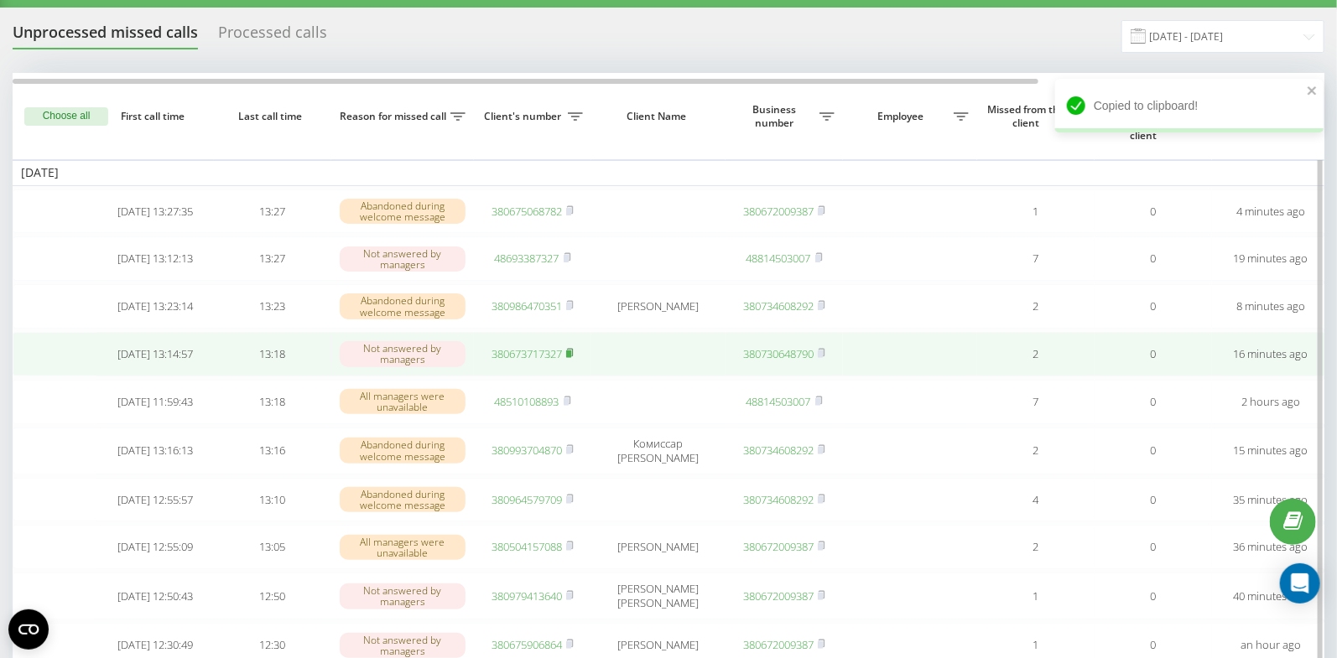
scroll to position [34, 0]
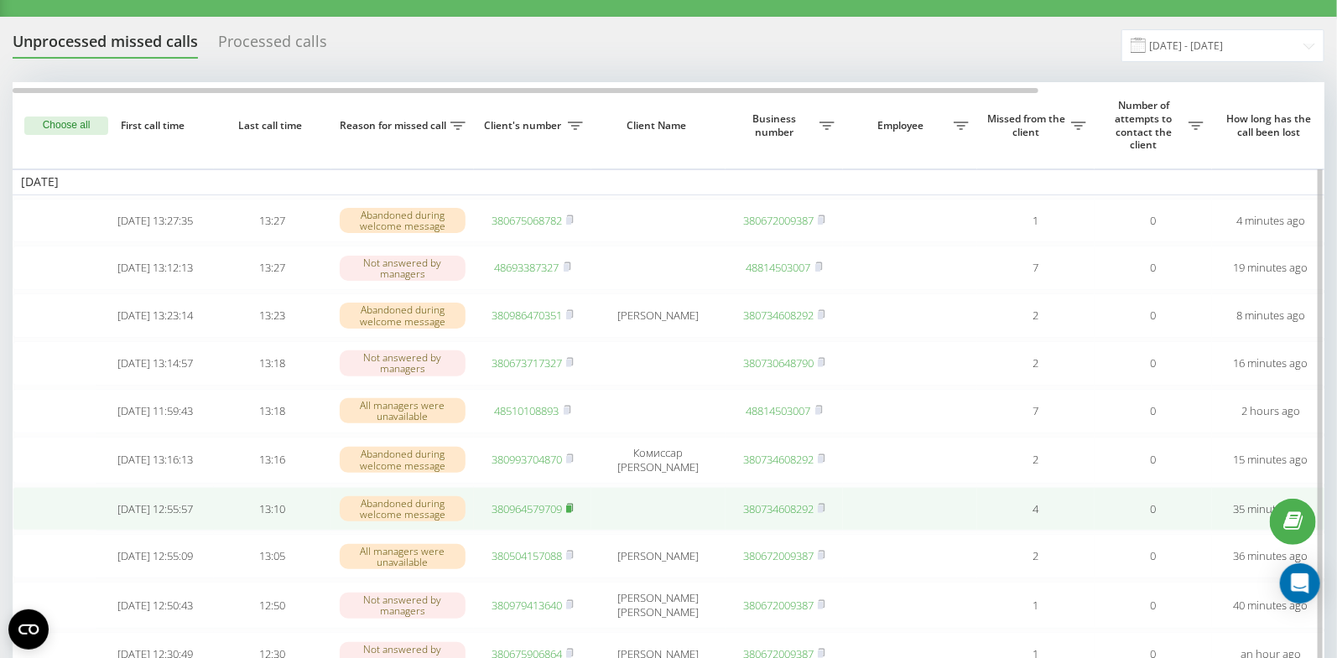
click at [569, 513] on rect at bounding box center [568, 510] width 5 height 8
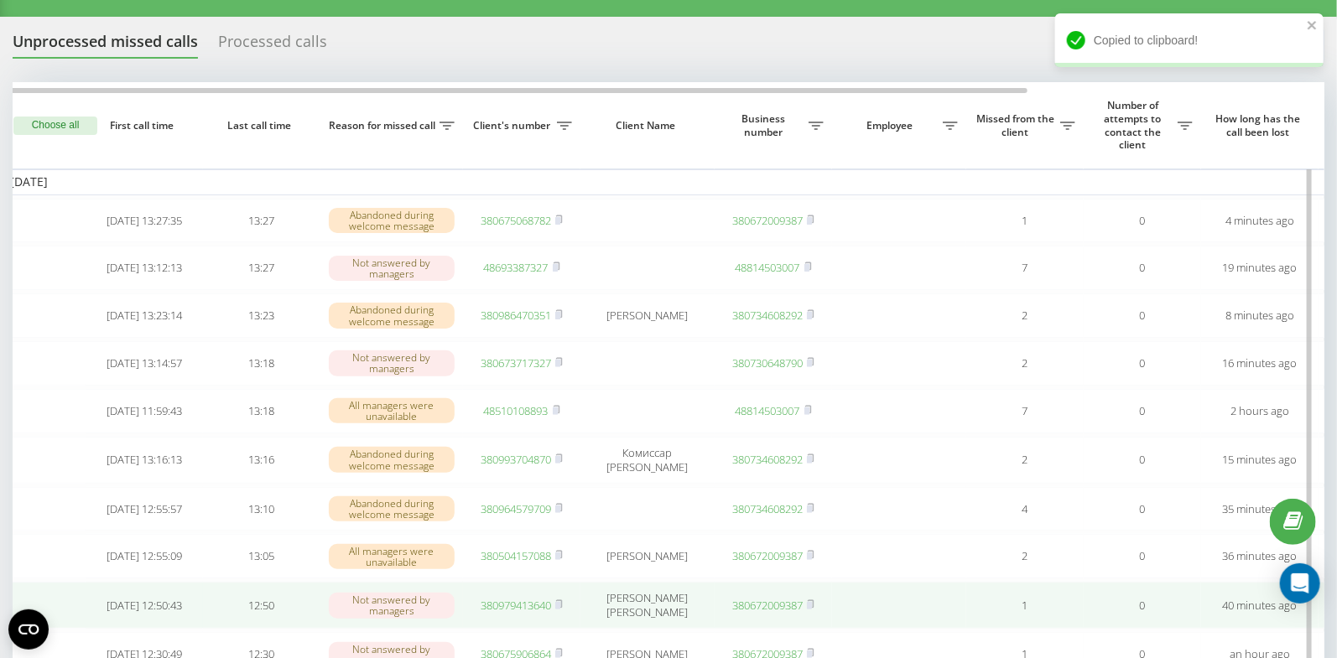
scroll to position [0, 0]
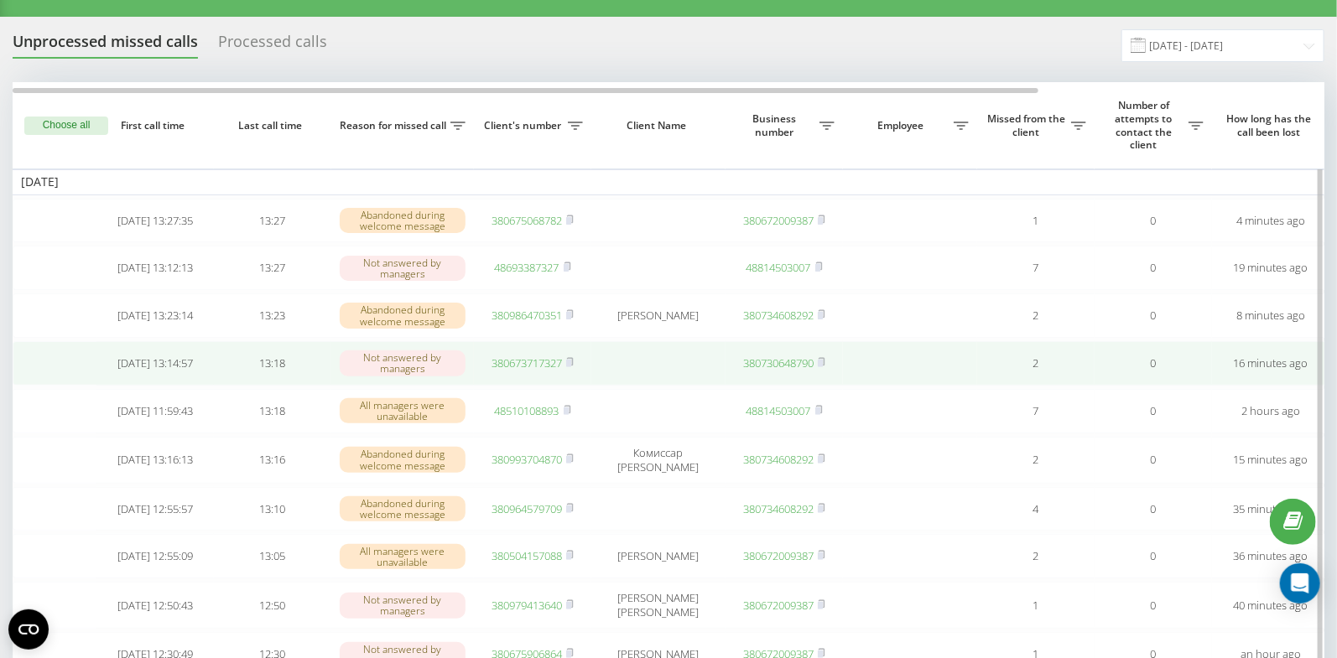
click at [536, 369] on link "380673717327" at bounding box center [526, 363] width 70 height 15
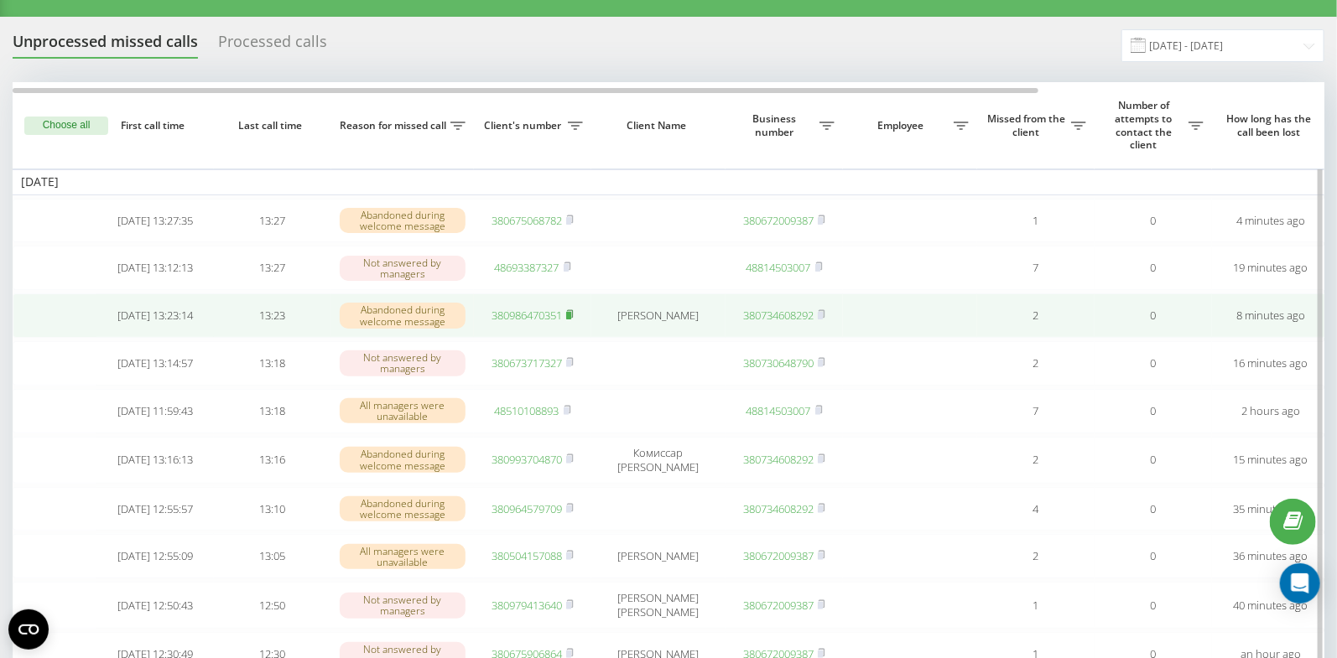
click at [571, 318] on rect at bounding box center [568, 316] width 5 height 8
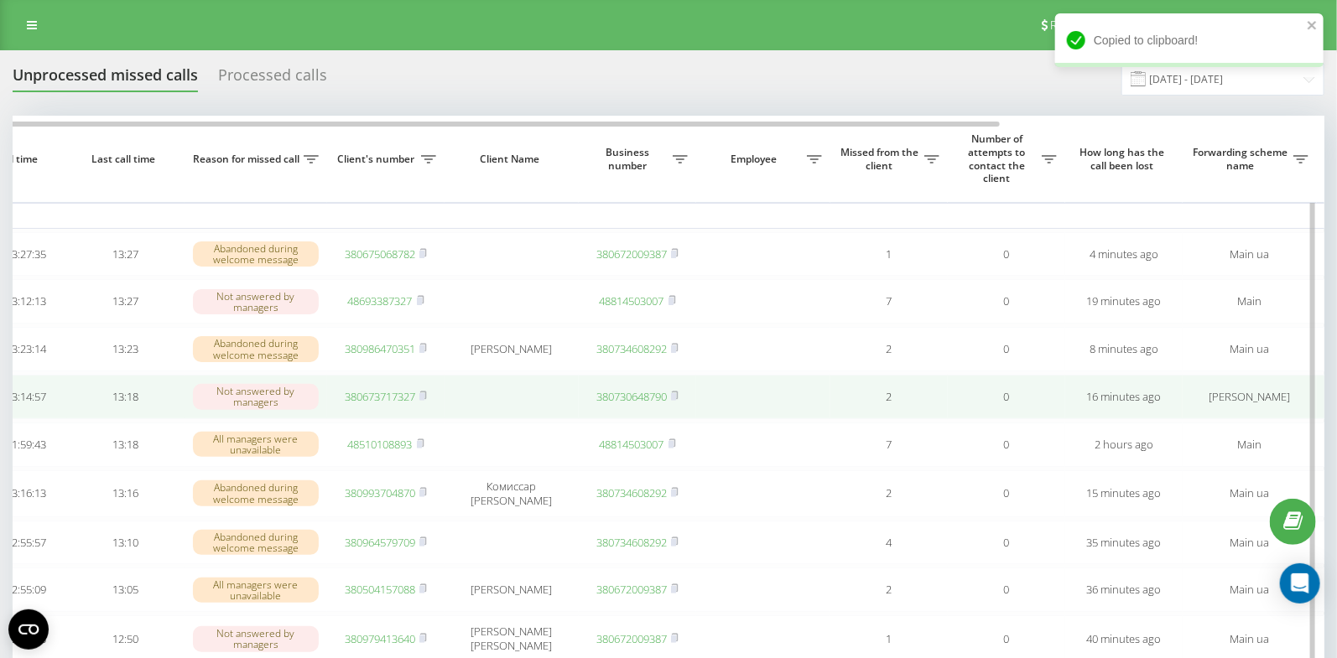
scroll to position [0, 149]
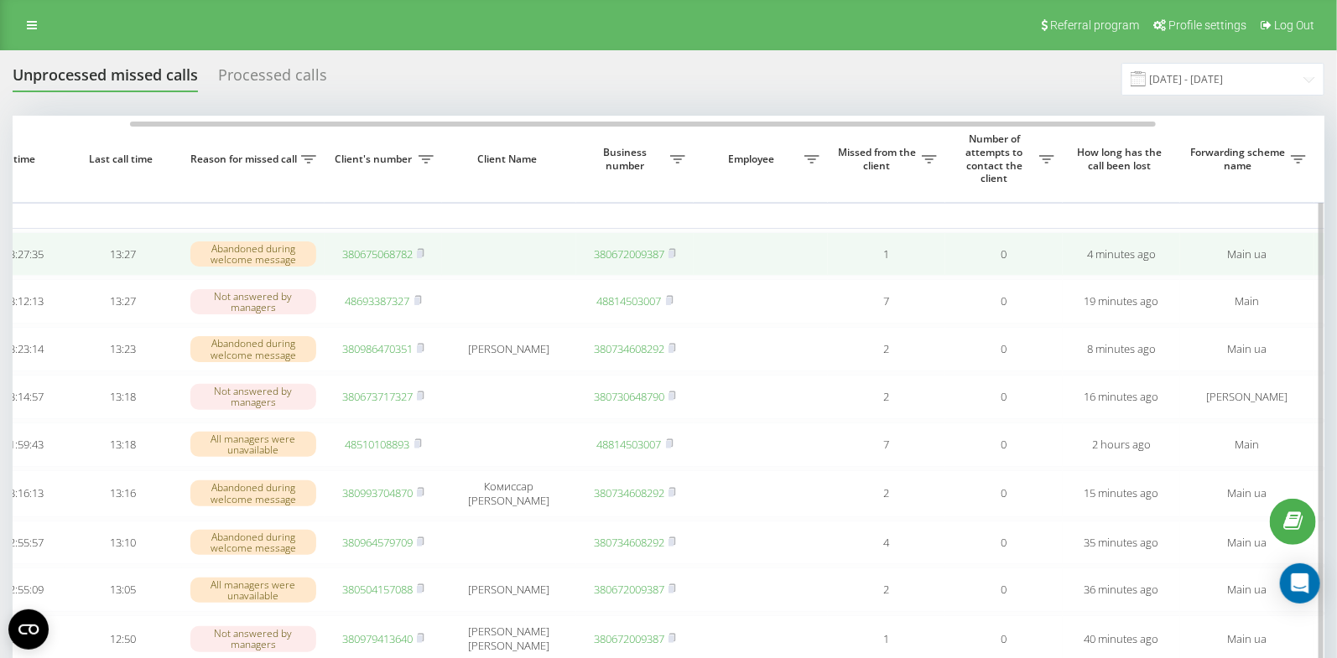
click at [376, 258] on link "380675068782" at bounding box center [377, 254] width 70 height 15
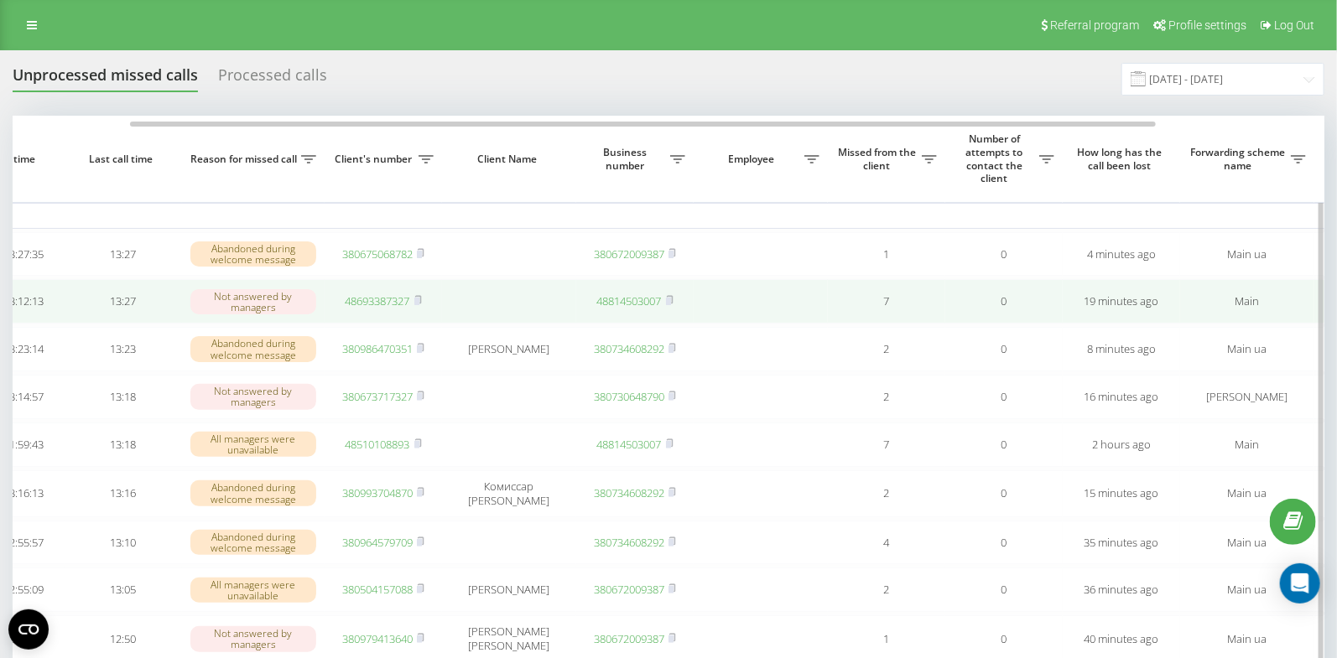
scroll to position [0, 0]
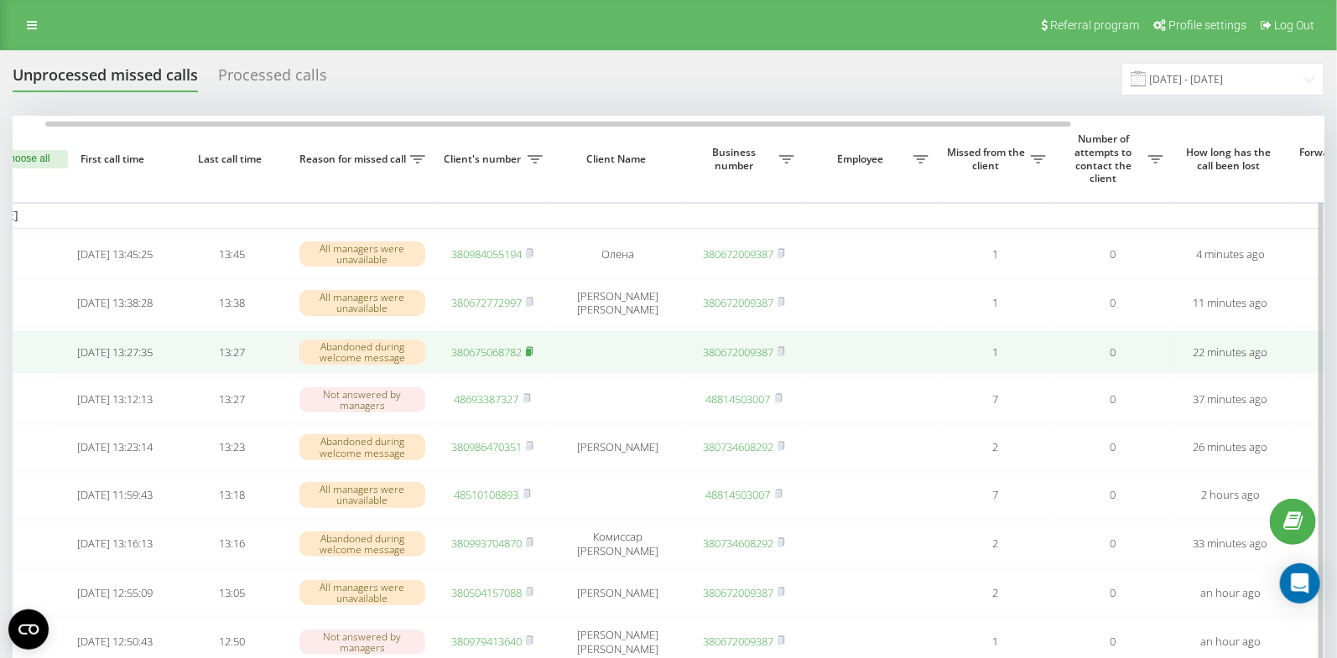
click at [529, 354] on rect at bounding box center [528, 352] width 5 height 8
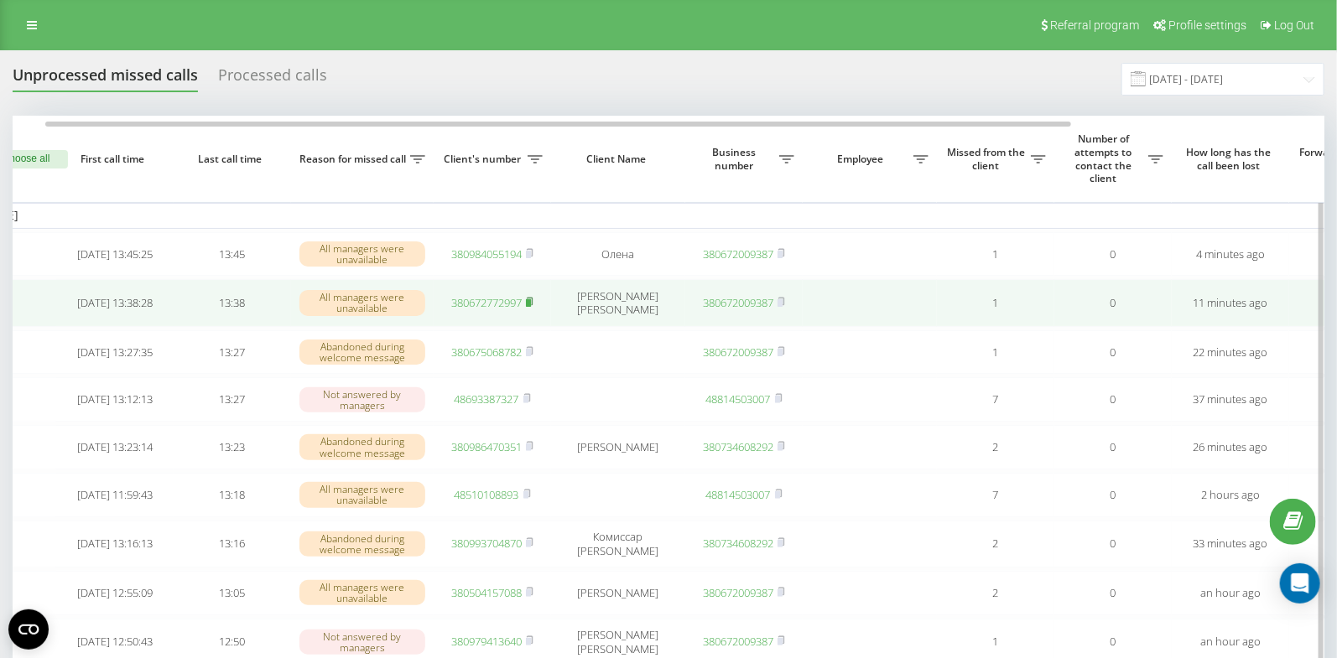
click at [531, 302] on rect at bounding box center [528, 303] width 5 height 8
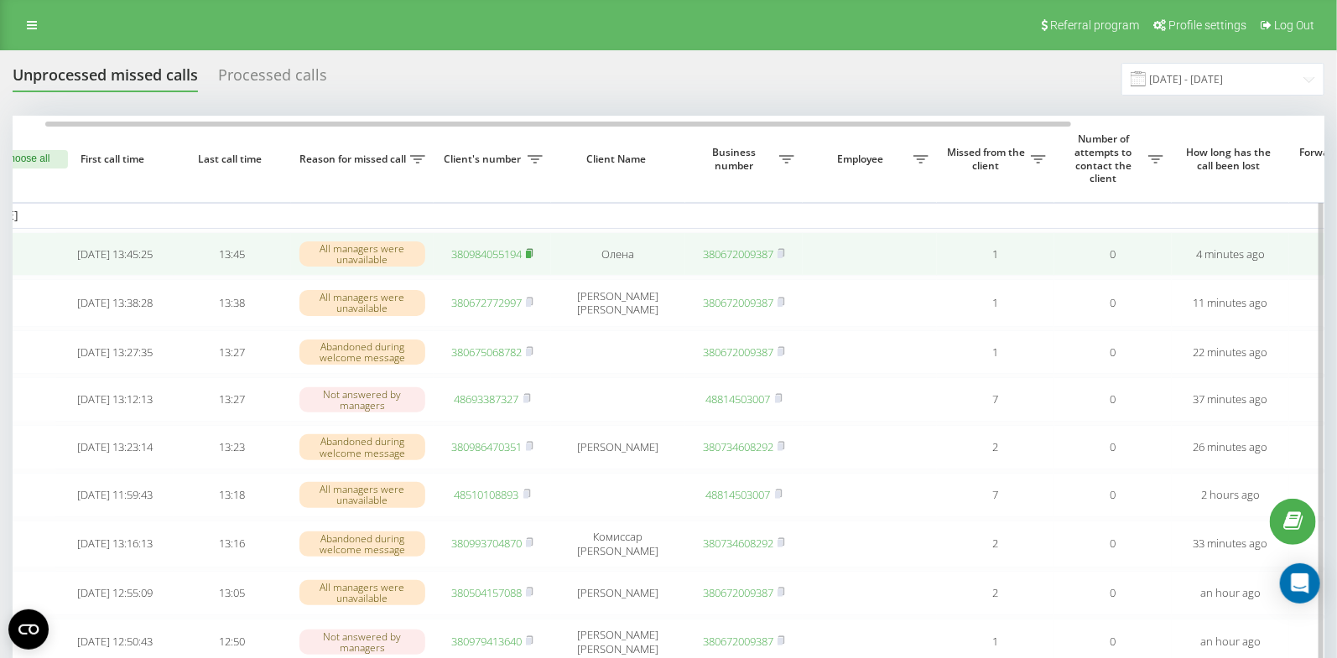
click at [530, 253] on rect at bounding box center [528, 255] width 5 height 8
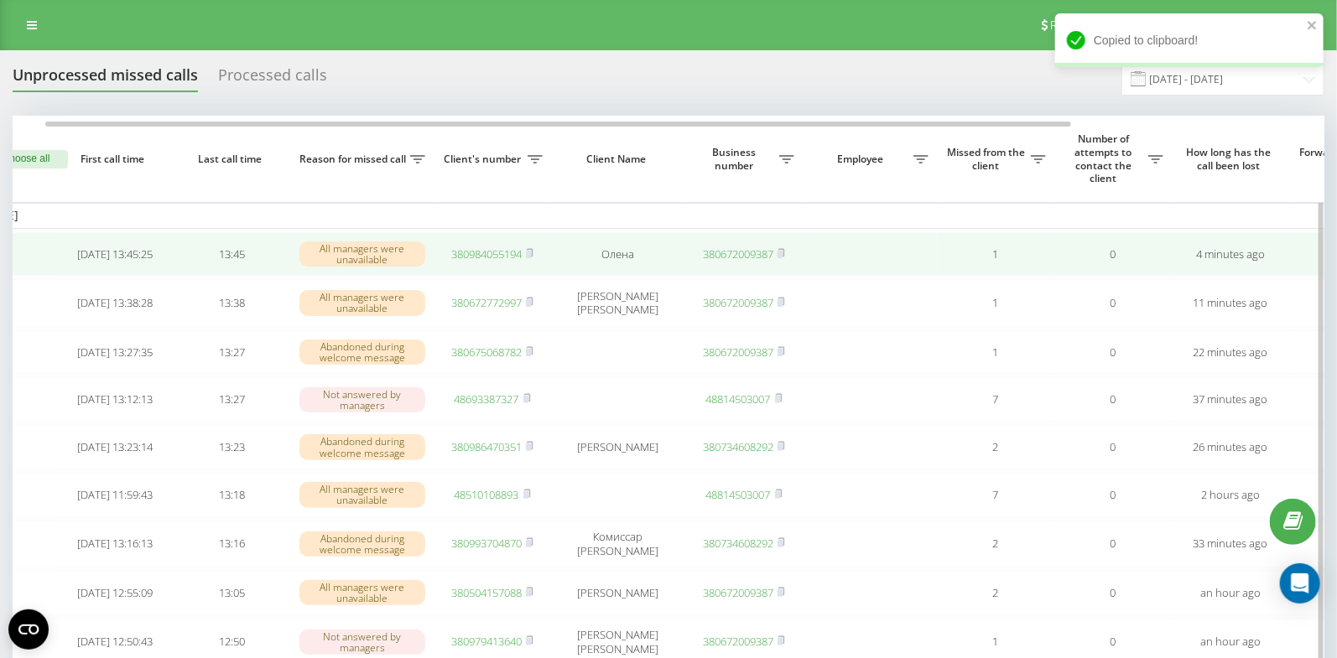
click at [463, 250] on link "380984055194" at bounding box center [486, 254] width 70 height 15
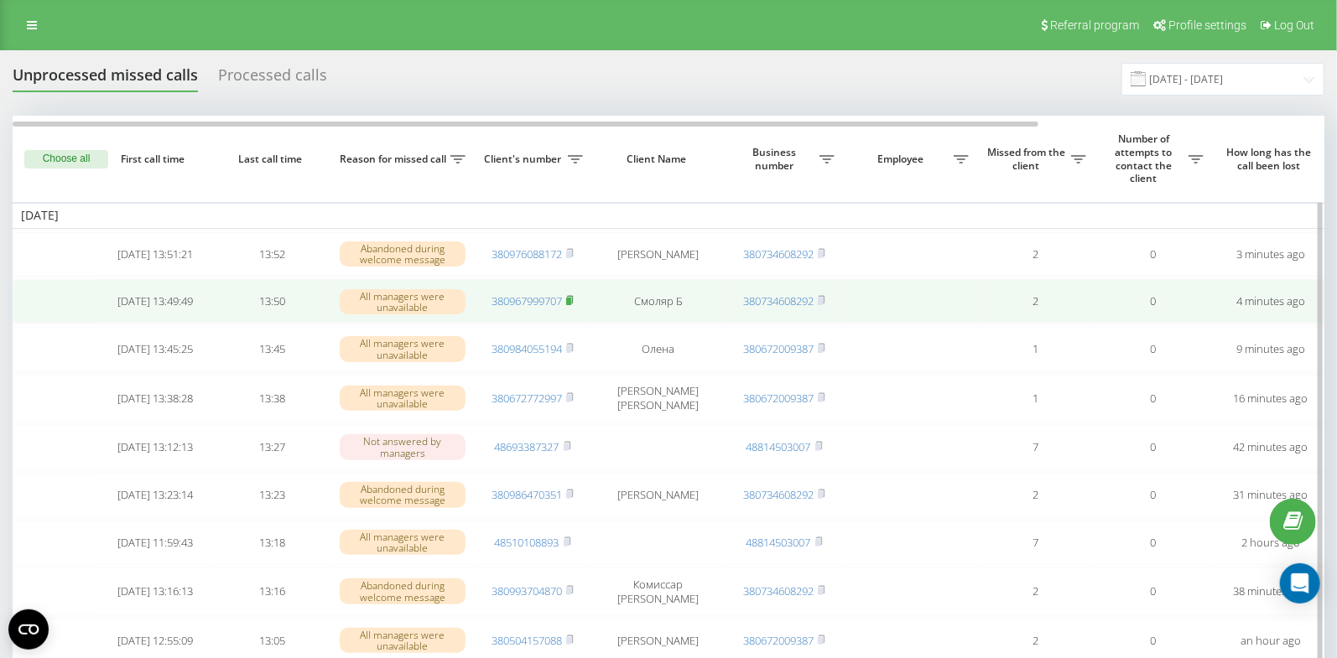
click at [571, 304] on rect at bounding box center [568, 302] width 5 height 8
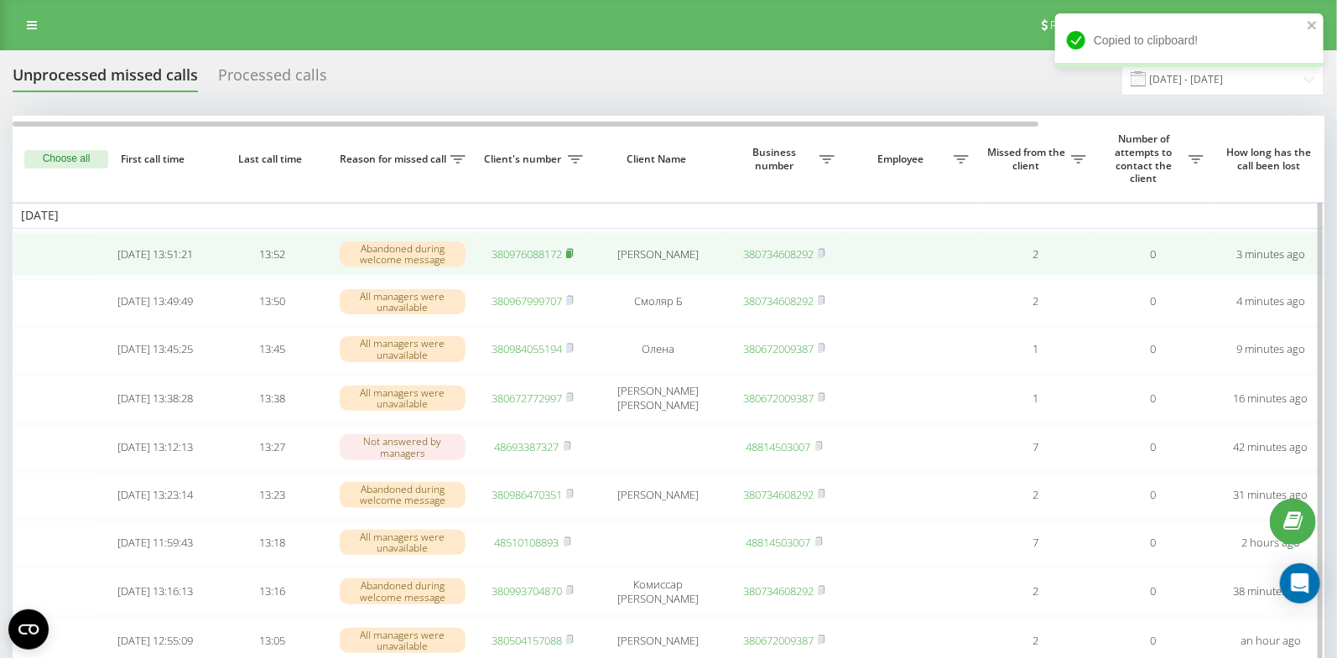
click at [574, 249] on icon at bounding box center [570, 253] width 8 height 10
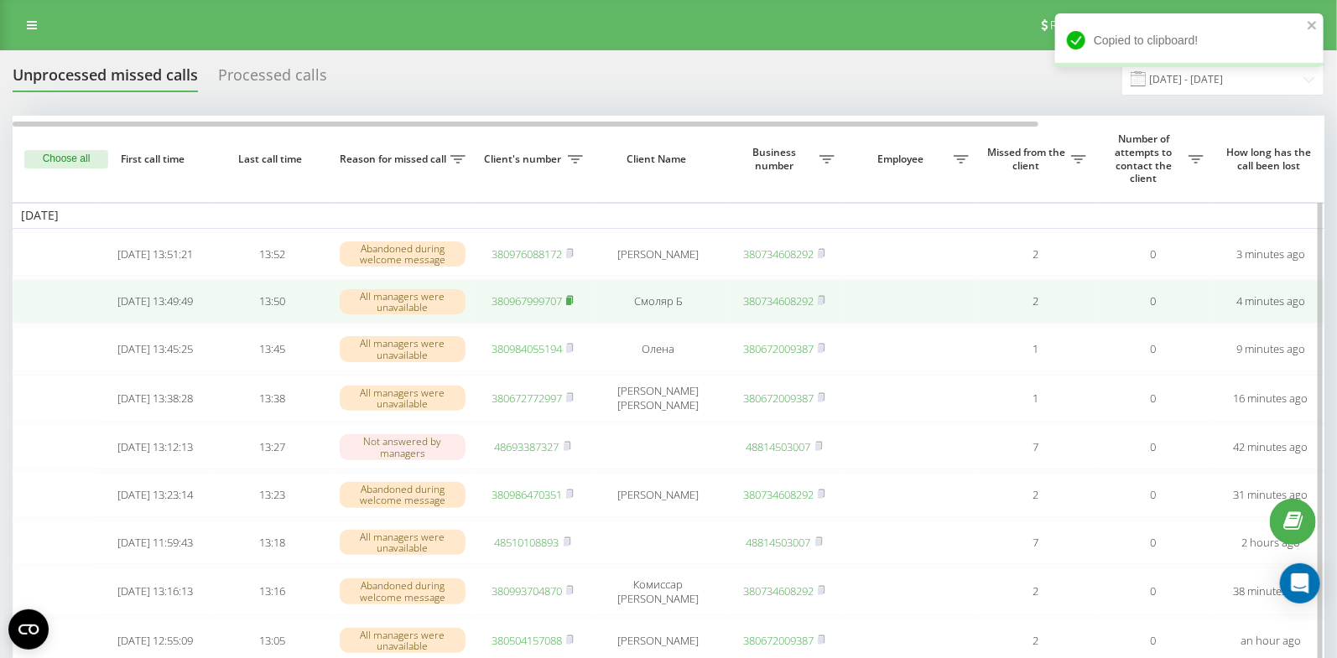
click at [571, 305] on rect at bounding box center [568, 302] width 5 height 8
click at [575, 304] on td "380967999707" at bounding box center [532, 301] width 117 height 44
click at [573, 304] on icon at bounding box center [570, 300] width 6 height 8
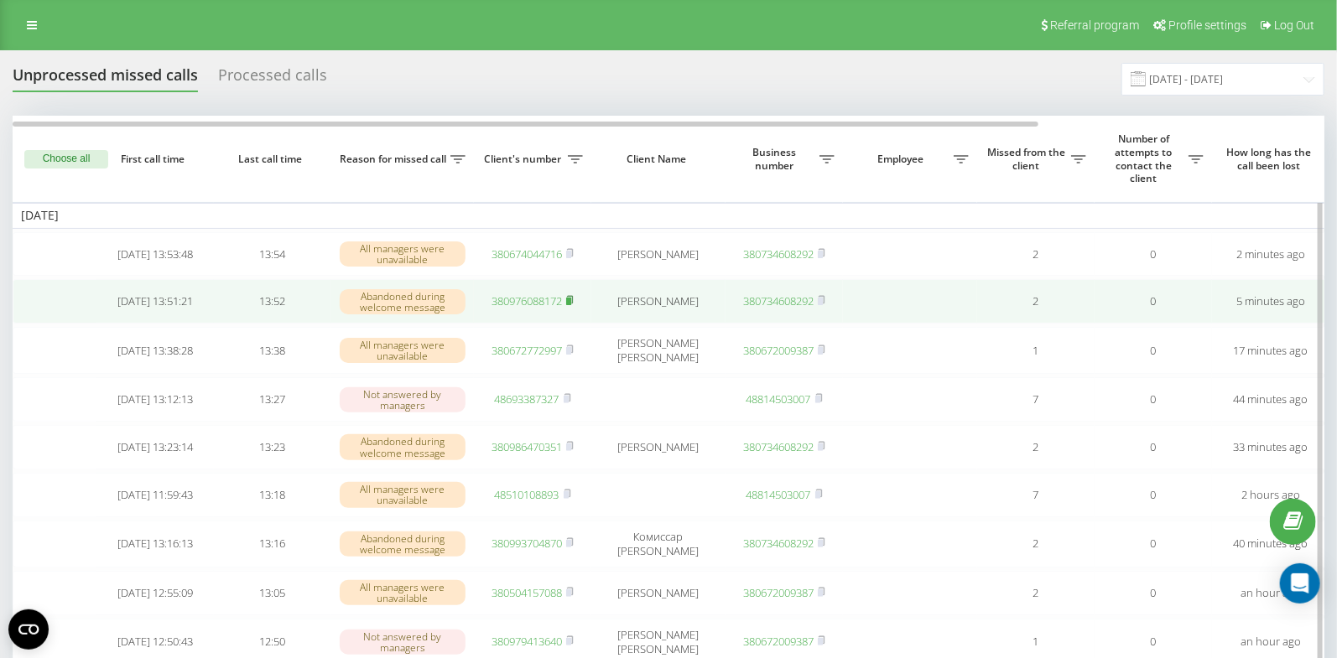
click at [569, 302] on rect at bounding box center [568, 302] width 5 height 8
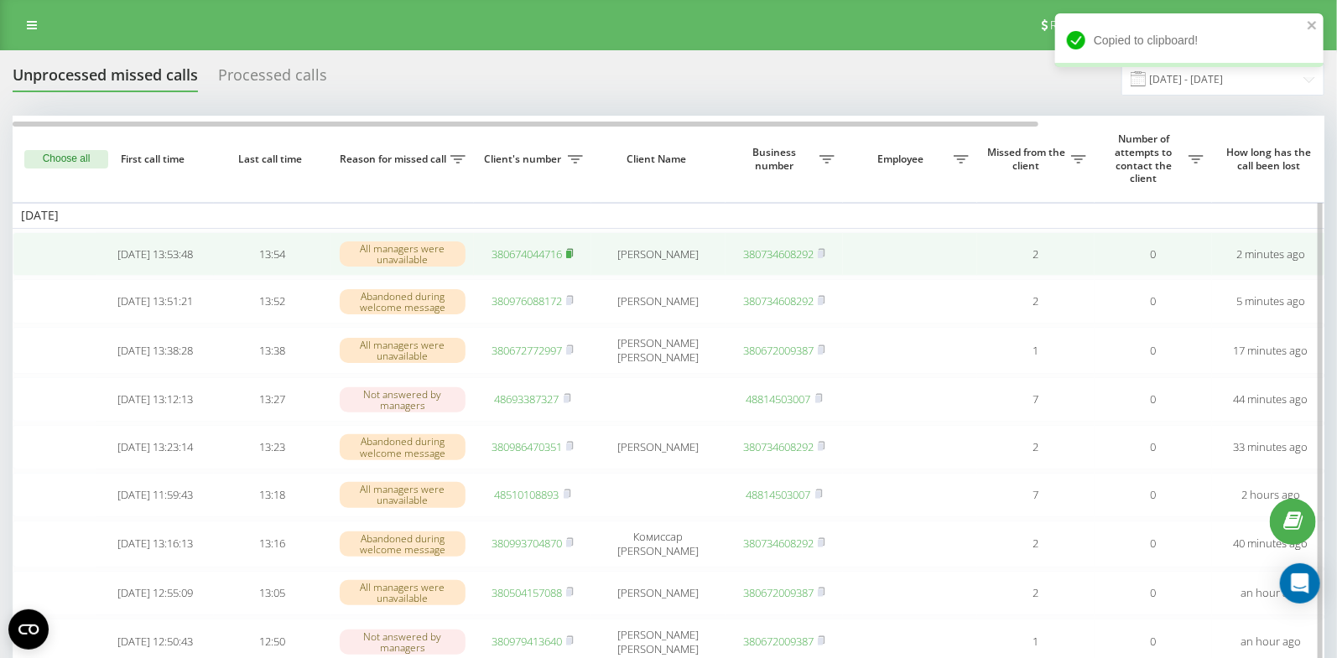
click at [574, 253] on icon at bounding box center [570, 253] width 8 height 10
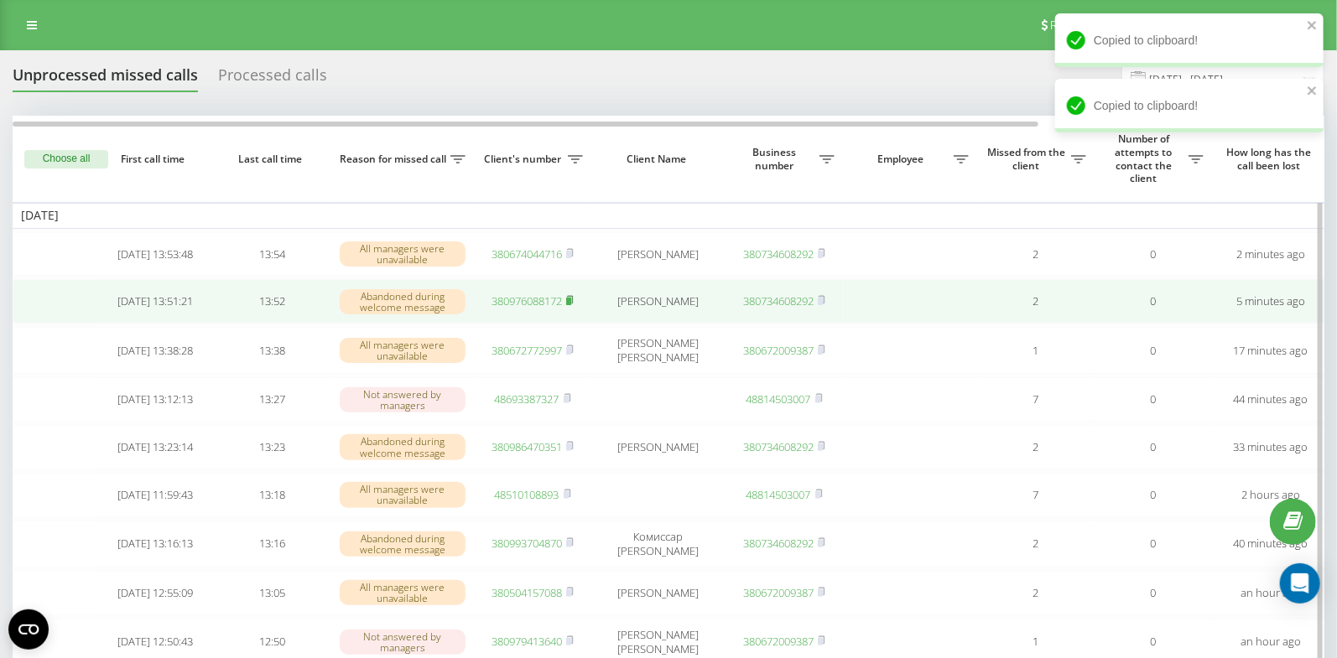
click at [570, 302] on rect at bounding box center [568, 302] width 5 height 8
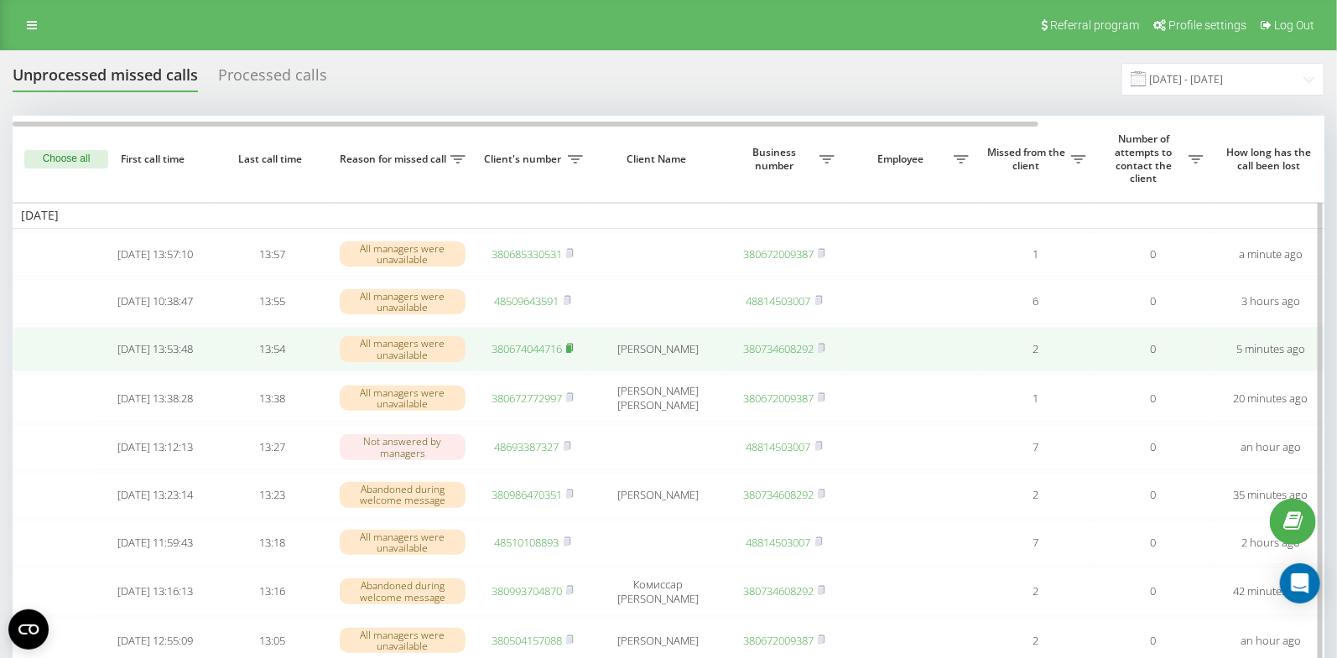
click at [571, 353] on rect at bounding box center [568, 350] width 5 height 8
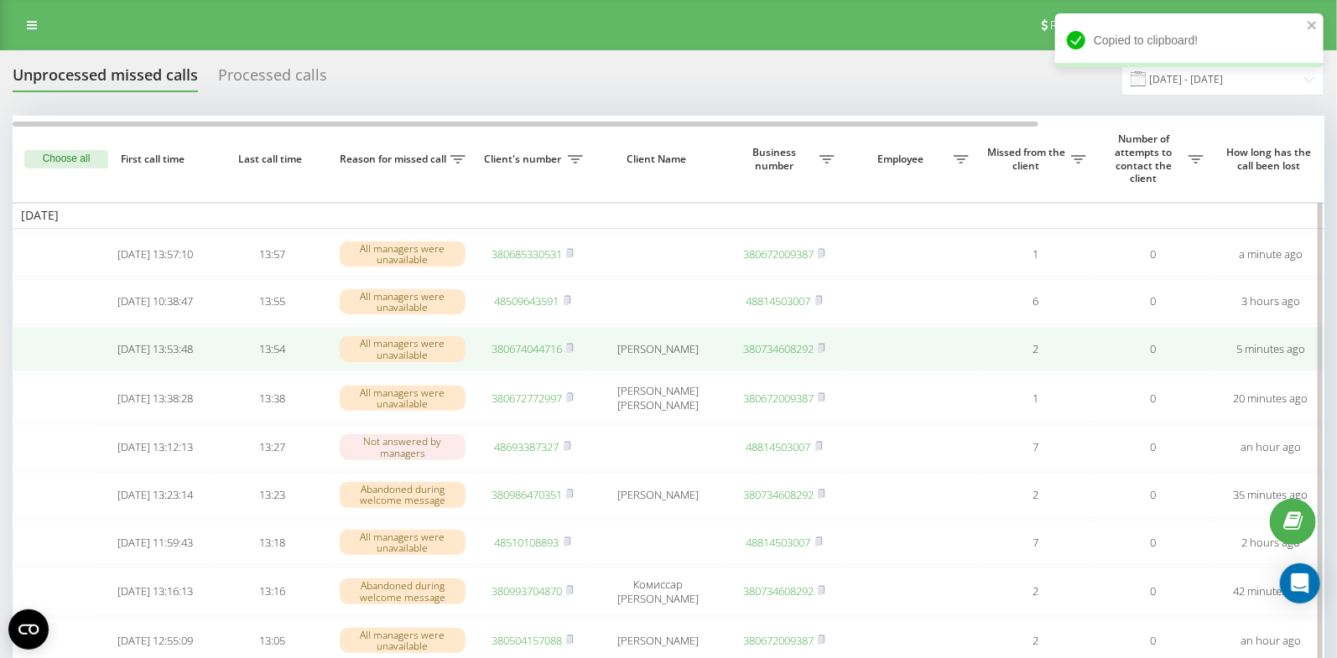
click at [524, 351] on link "380674044716" at bounding box center [526, 348] width 70 height 15
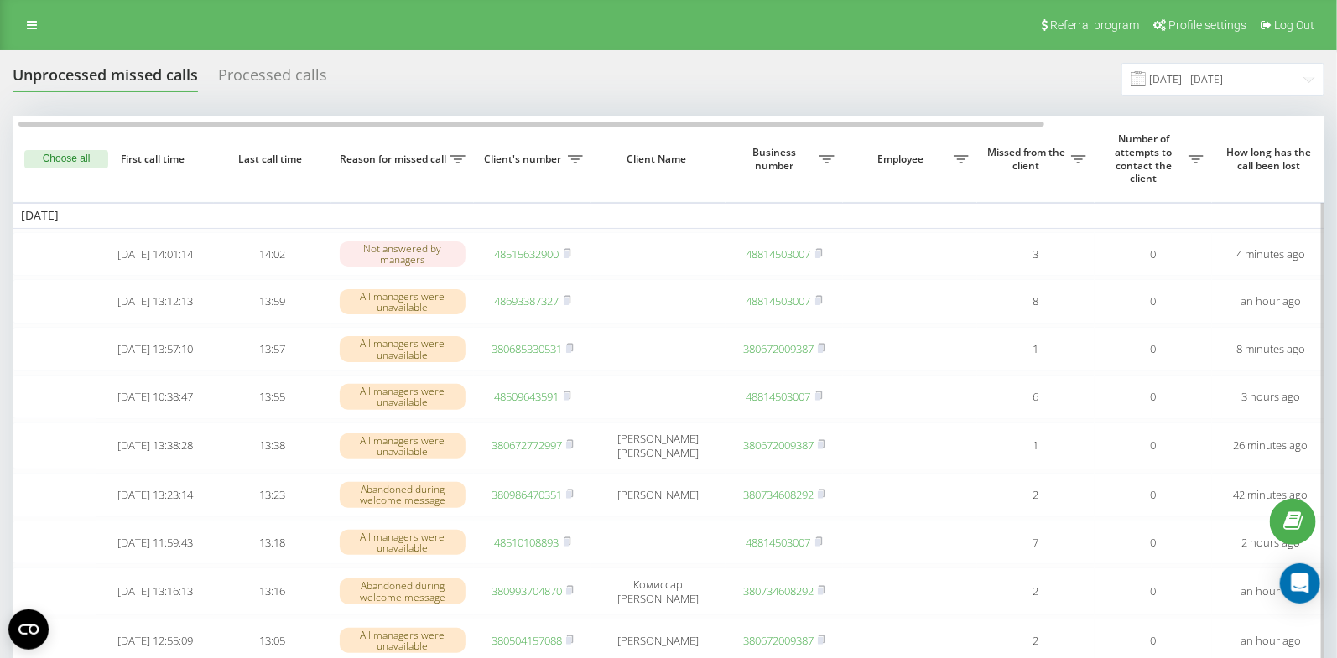
scroll to position [0, 3]
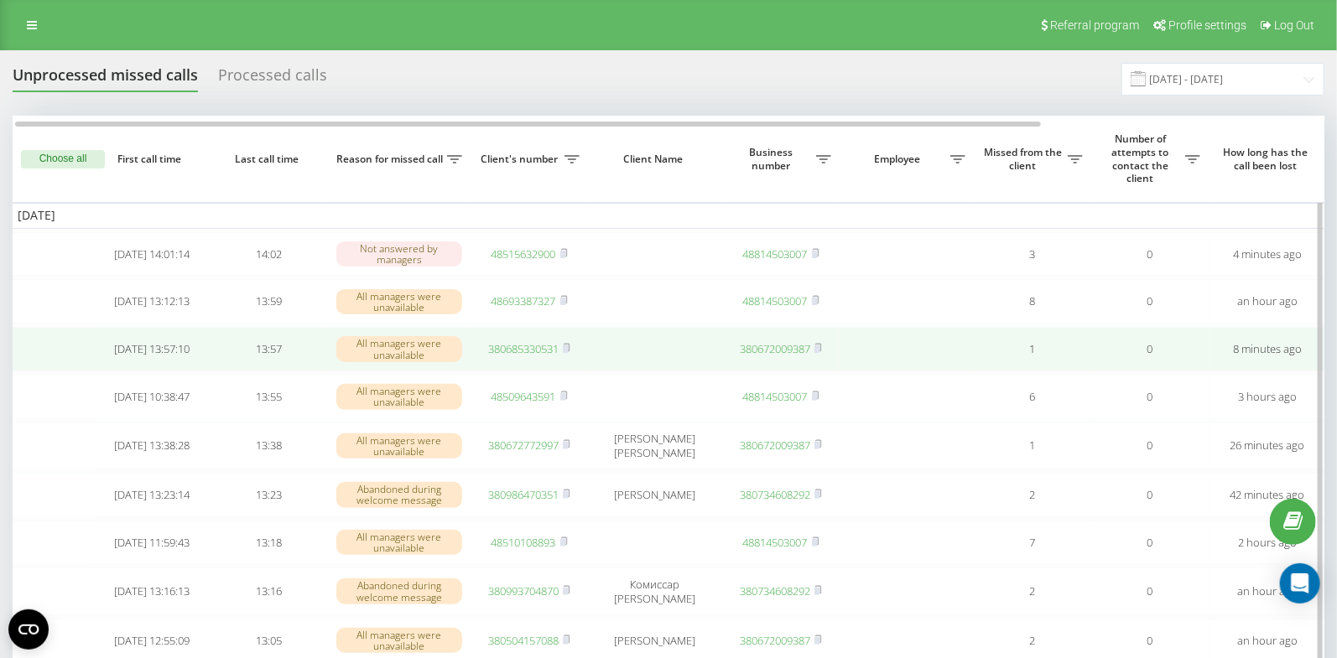
click at [520, 356] on link "380685330531" at bounding box center [523, 348] width 70 height 15
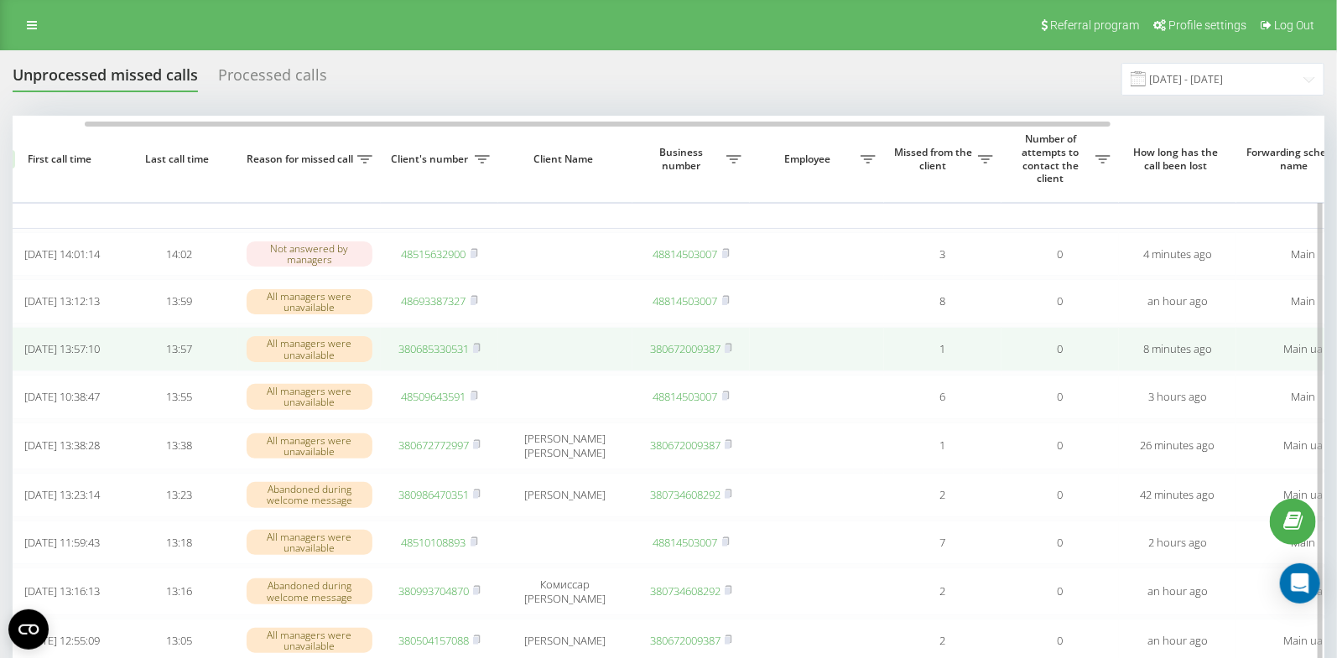
scroll to position [0, 0]
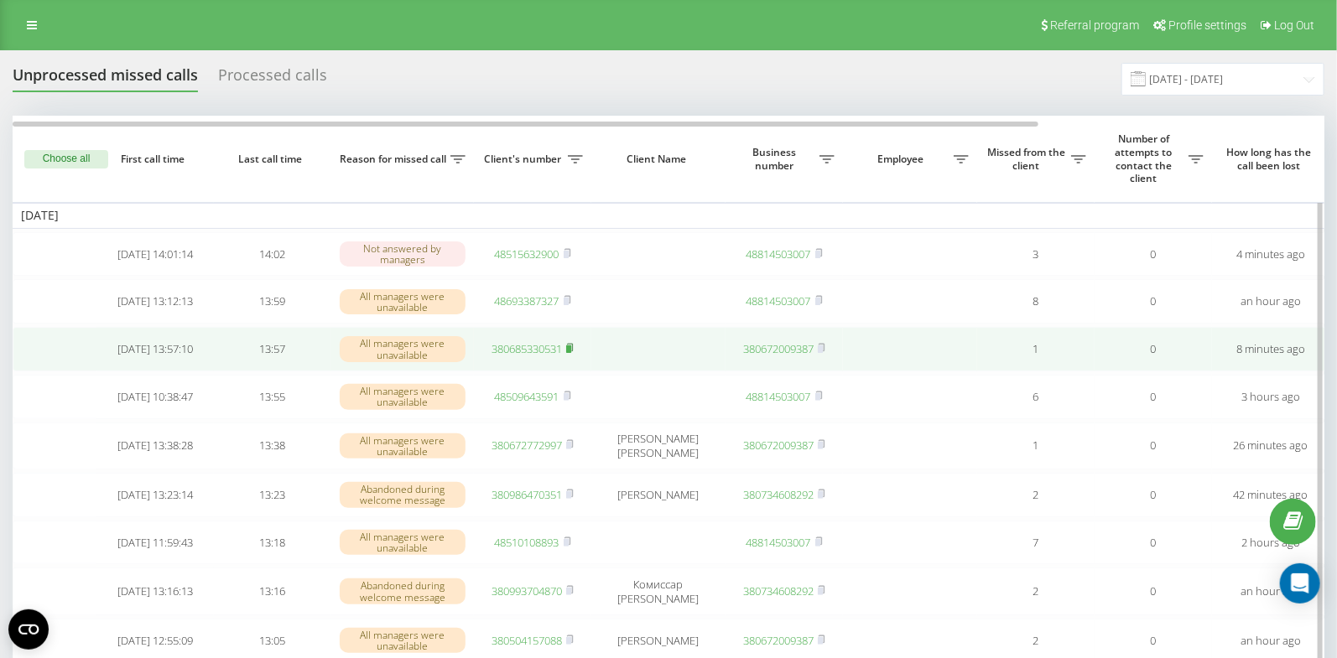
click at [571, 353] on rect at bounding box center [568, 350] width 5 height 8
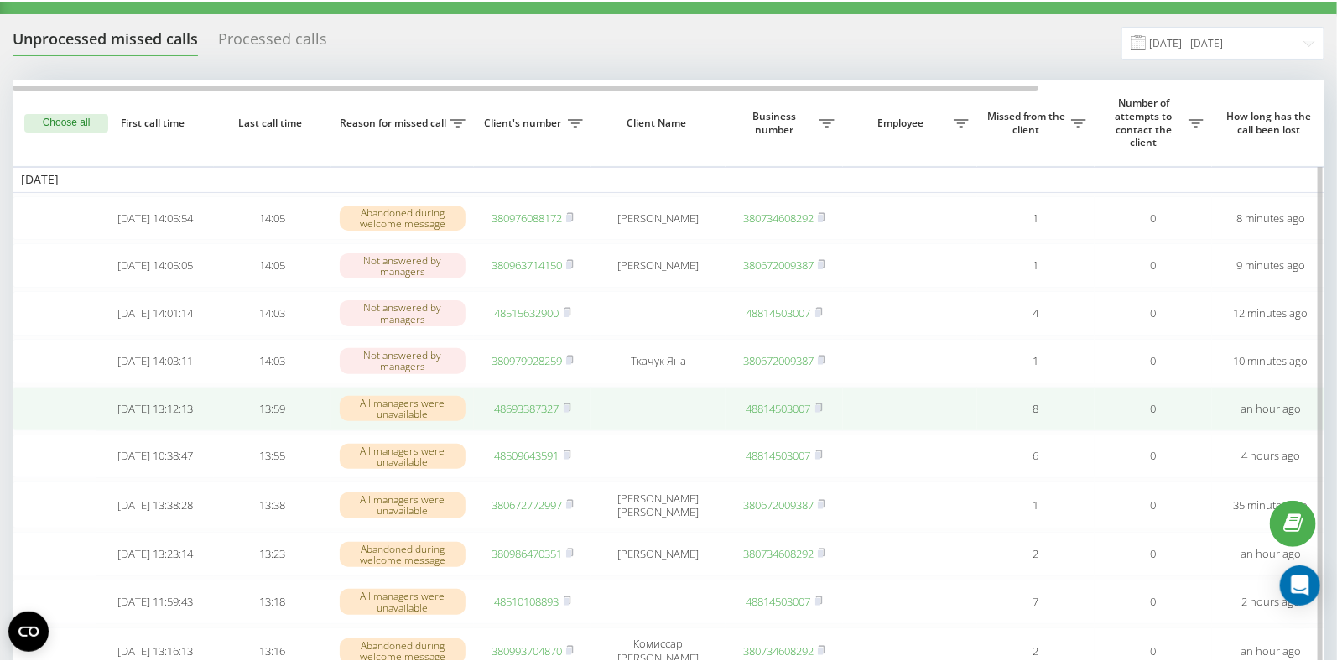
scroll to position [42, 0]
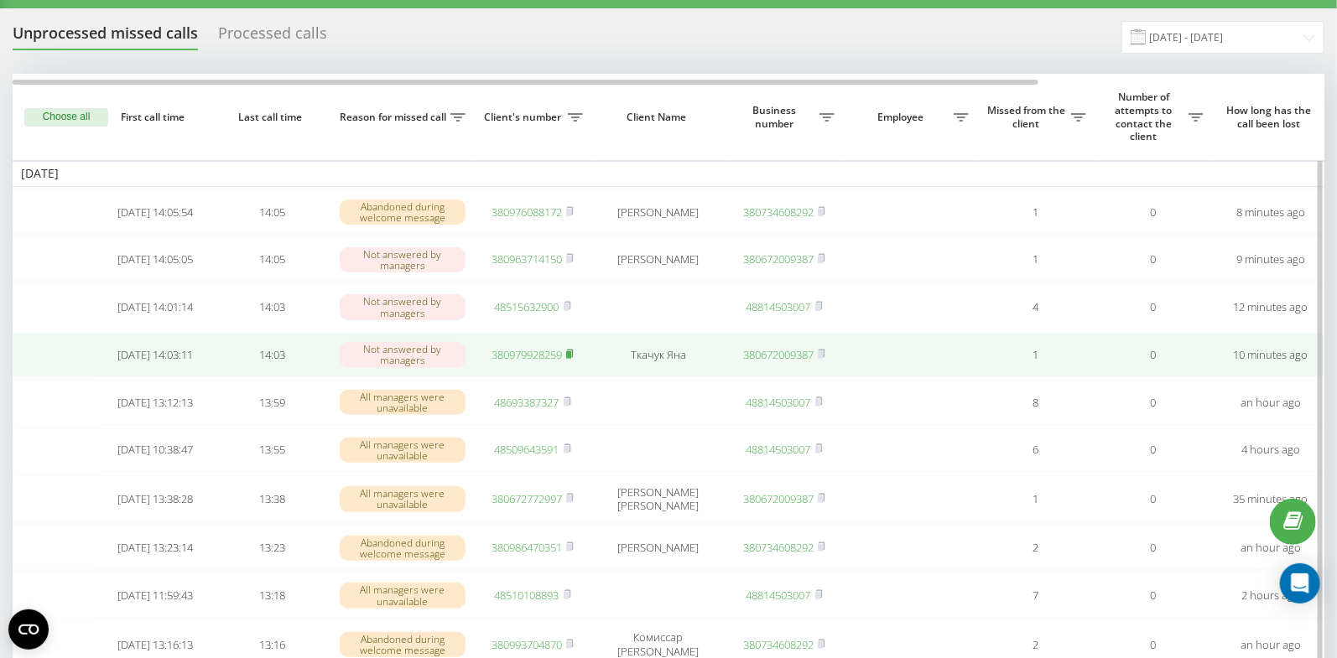
click at [571, 359] on rect at bounding box center [568, 355] width 5 height 8
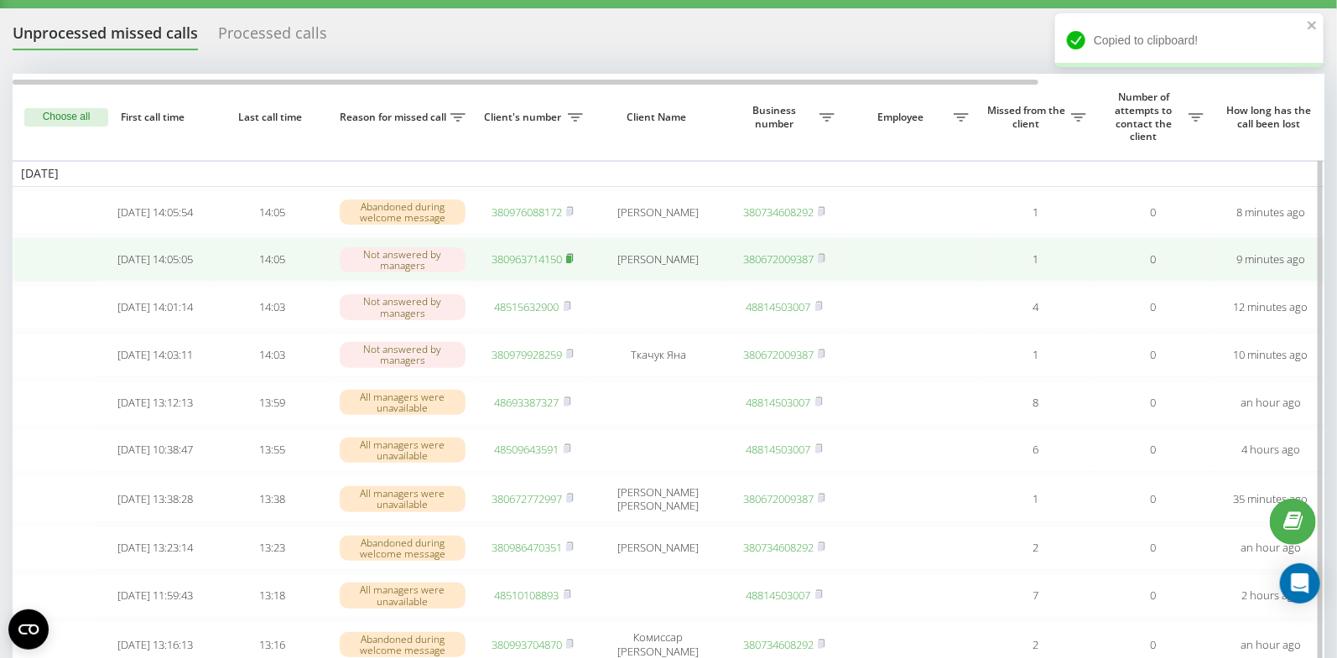
click at [569, 259] on rect at bounding box center [568, 260] width 5 height 8
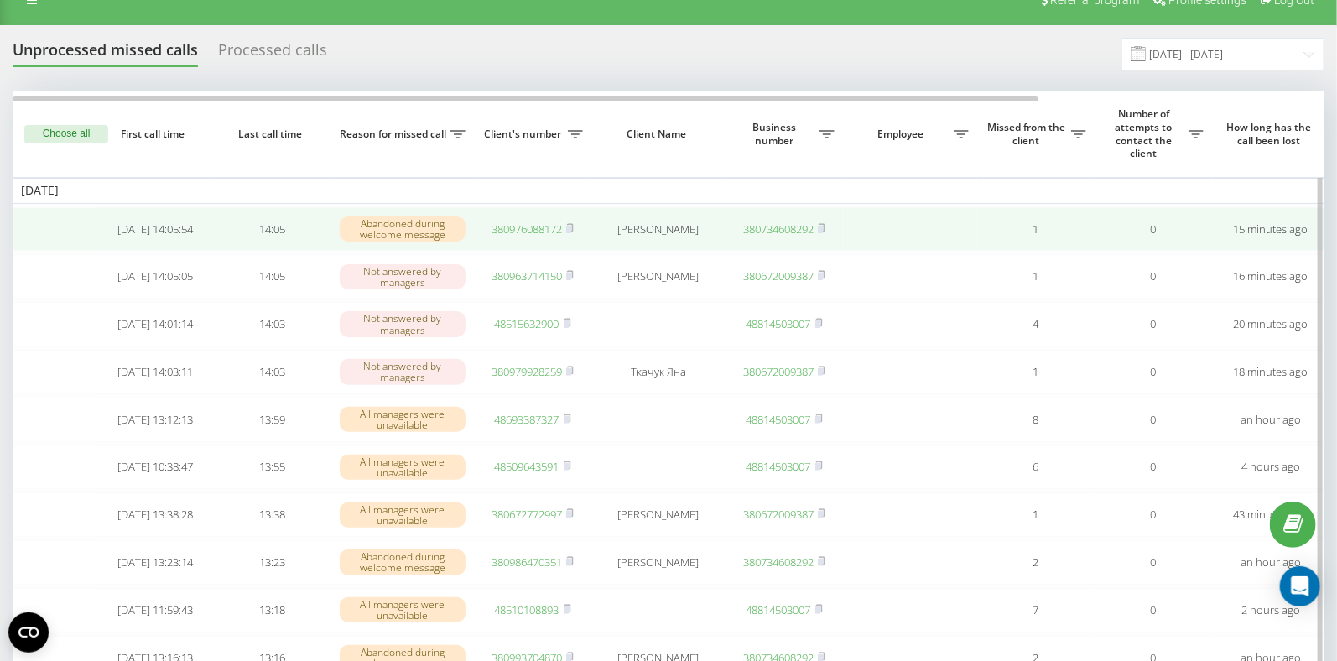
scroll to position [32, 0]
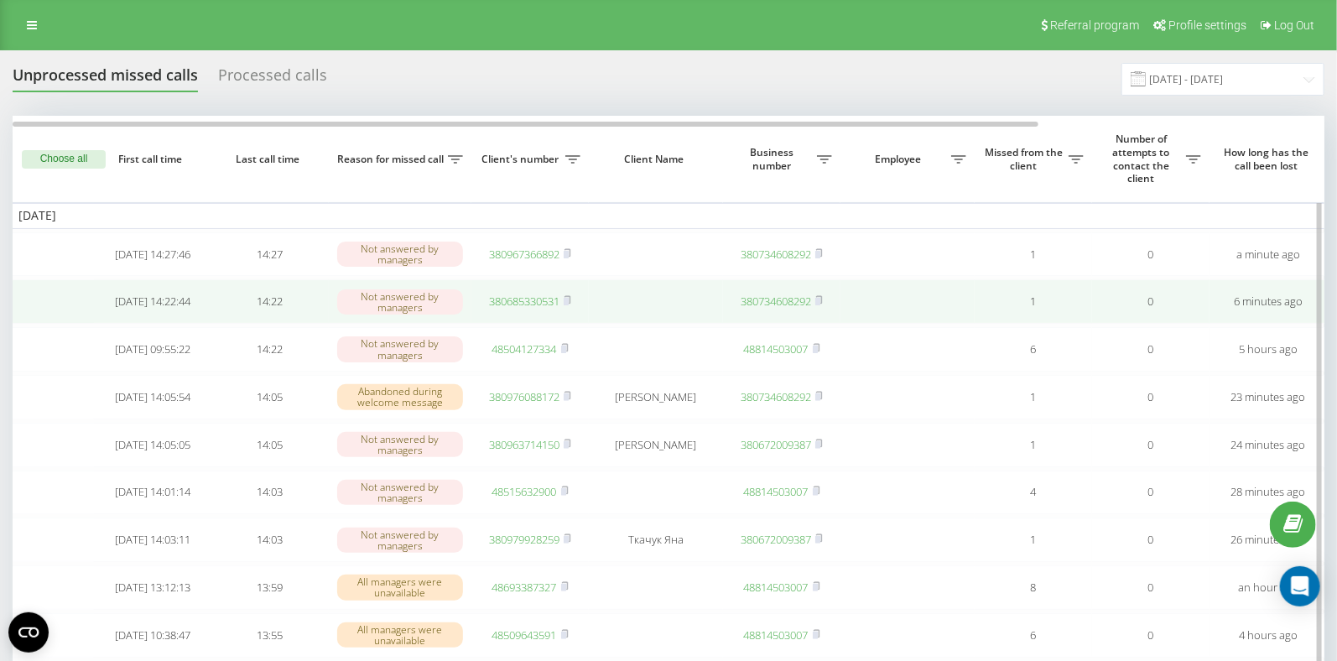
scroll to position [0, 3]
click at [509, 300] on link "380685330531" at bounding box center [523, 301] width 70 height 15
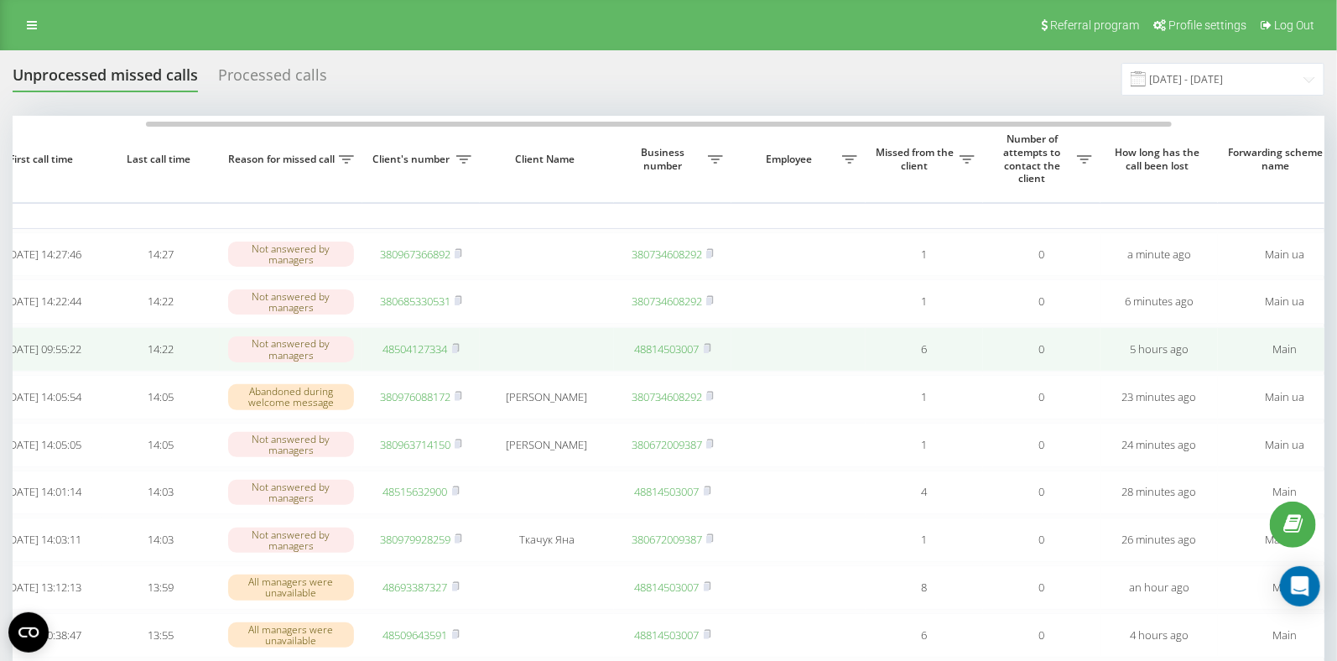
scroll to position [0, 102]
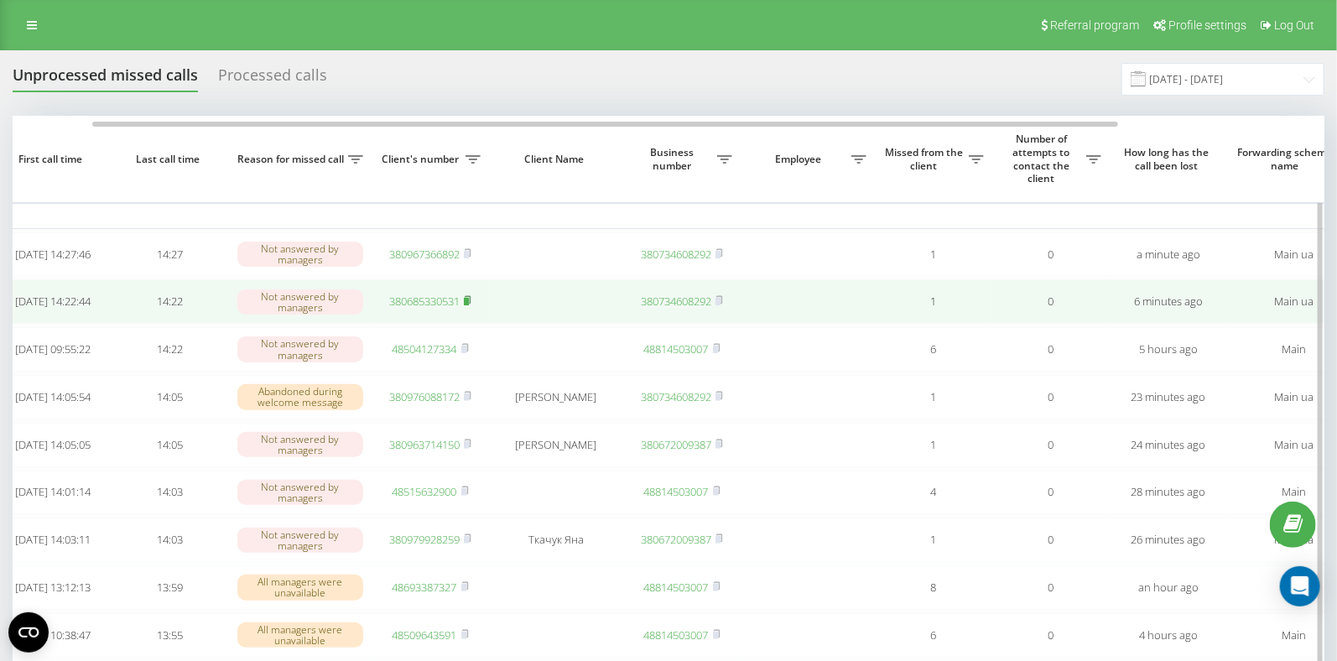
click at [469, 303] on rect at bounding box center [466, 302] width 5 height 8
